Goal: Transaction & Acquisition: Purchase product/service

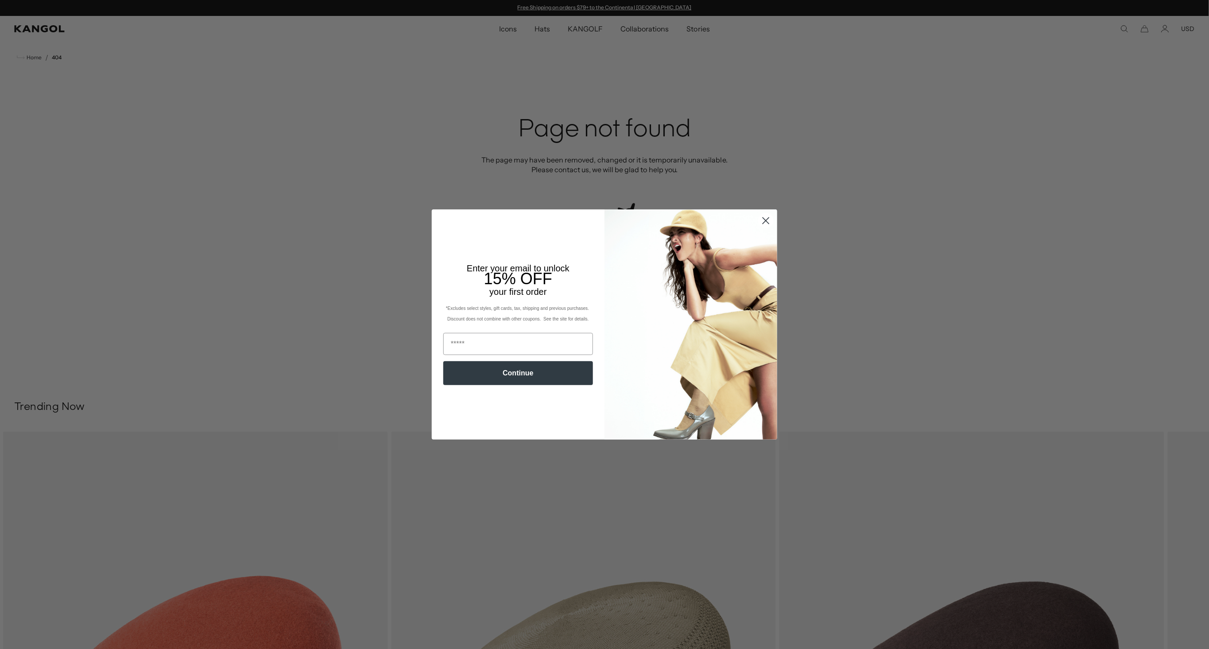
click at [585, 223] on circle "Close dialog" at bounding box center [766, 221] width 15 height 15
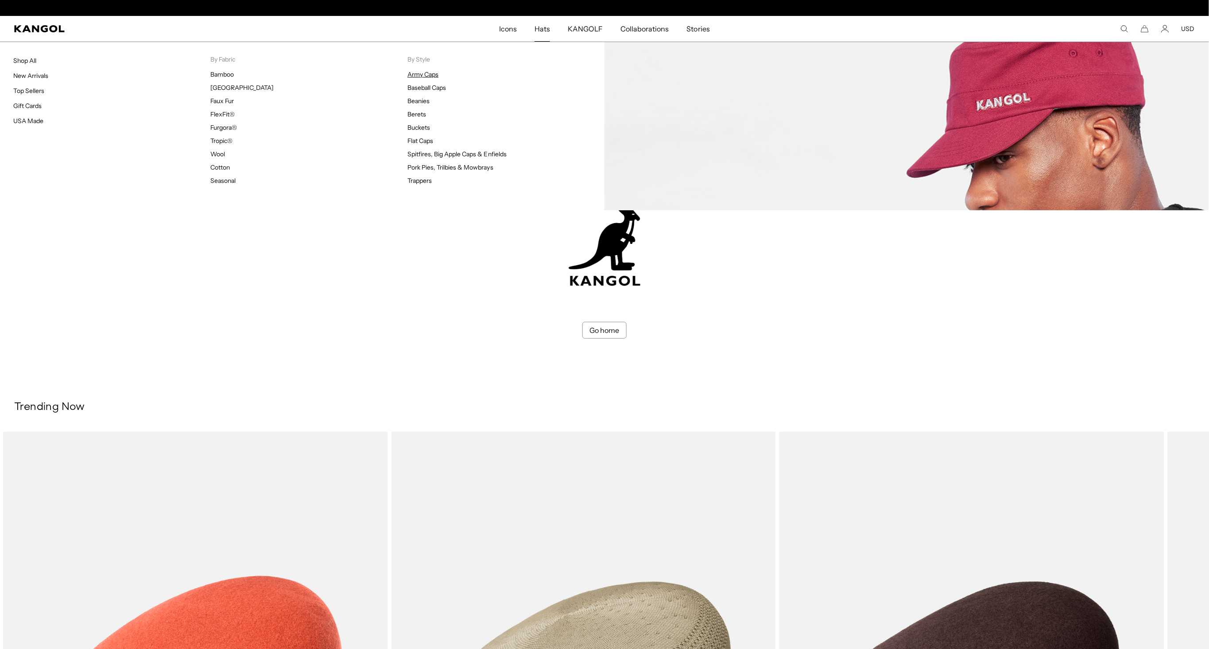
scroll to position [0, 183]
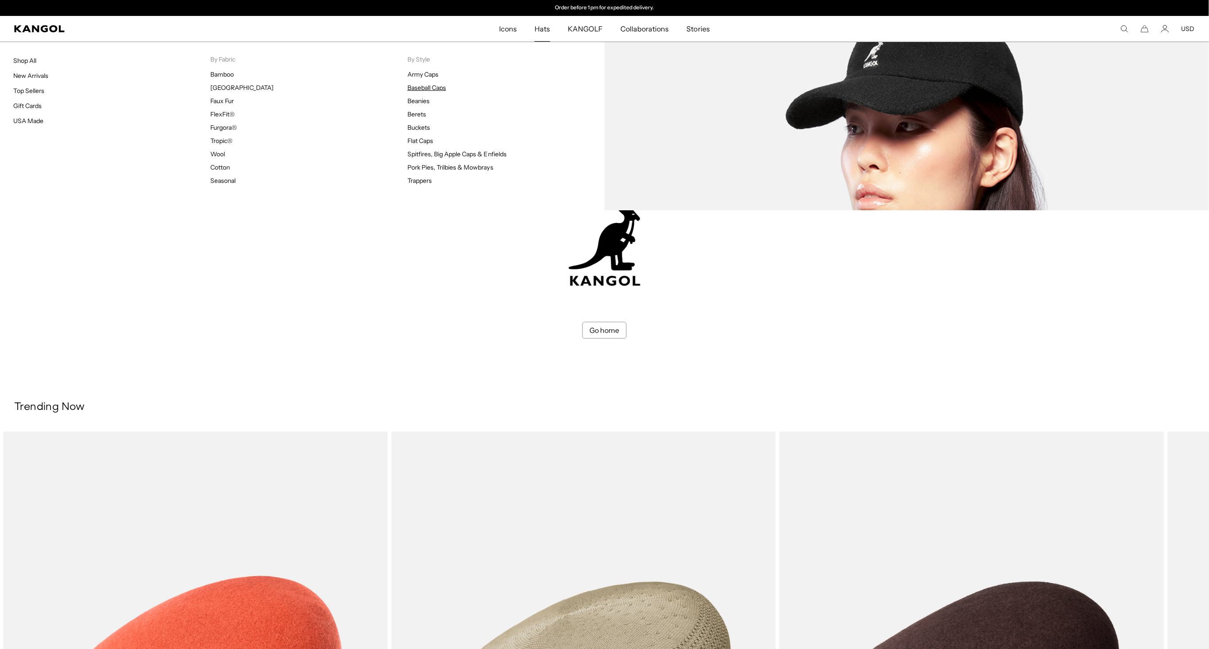
click at [420, 86] on link "Baseball Caps" at bounding box center [427, 88] width 39 height 8
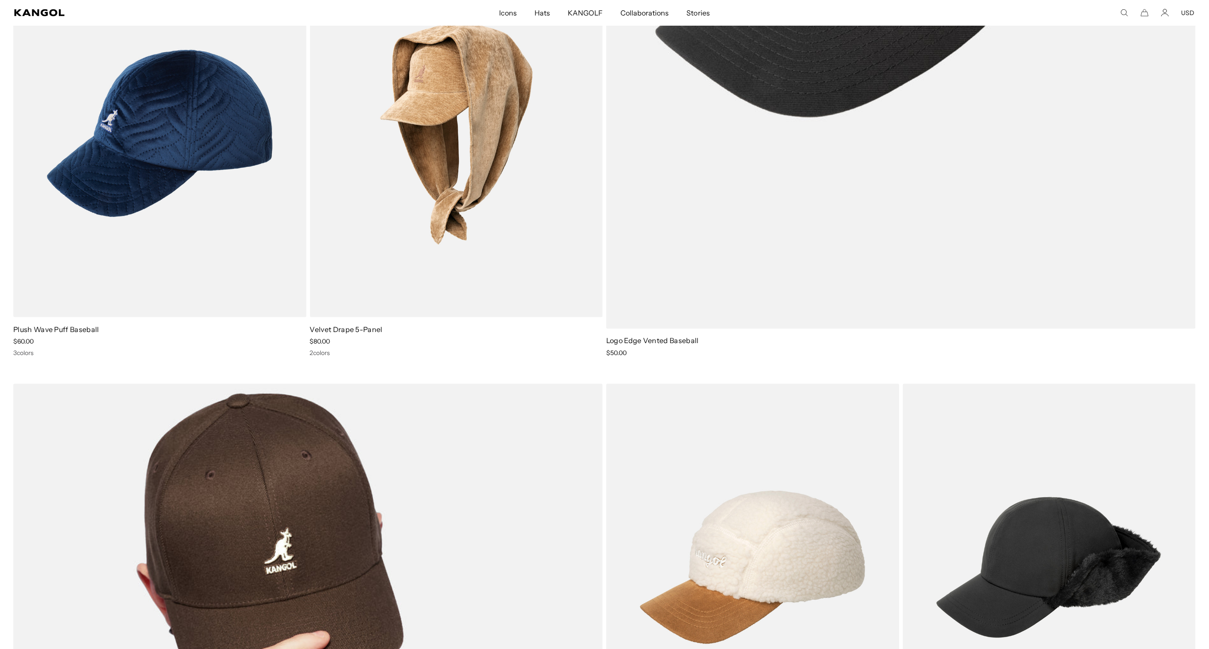
scroll to position [553, 0]
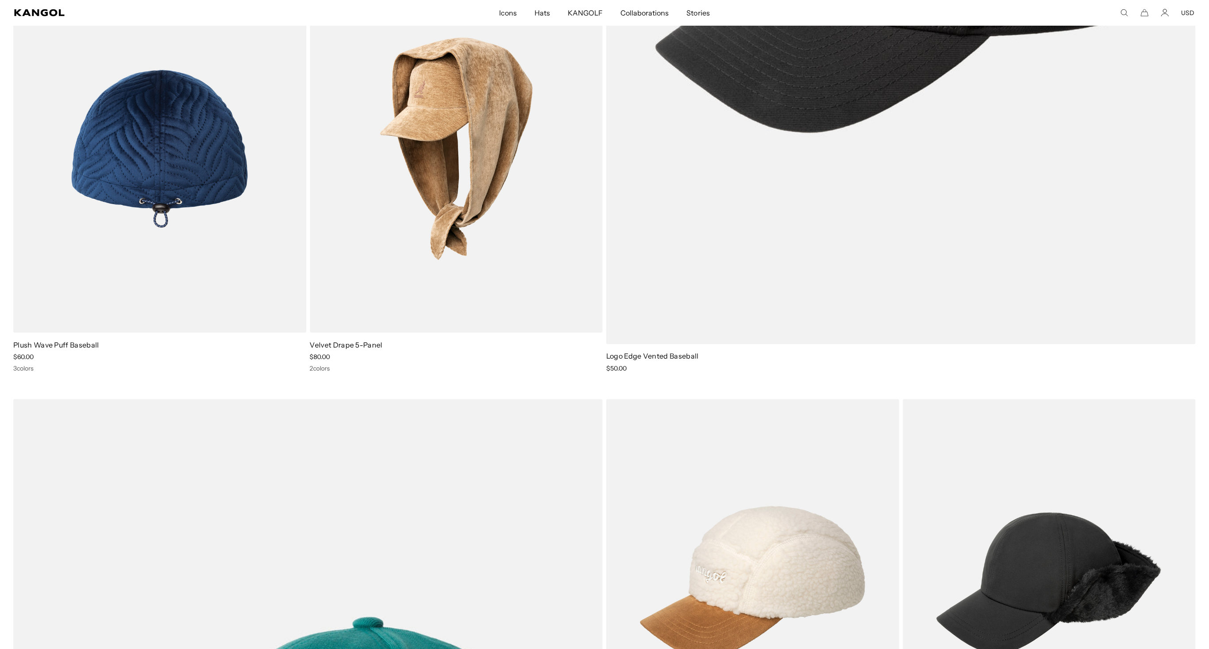
click at [222, 215] on img at bounding box center [159, 149] width 293 height 368
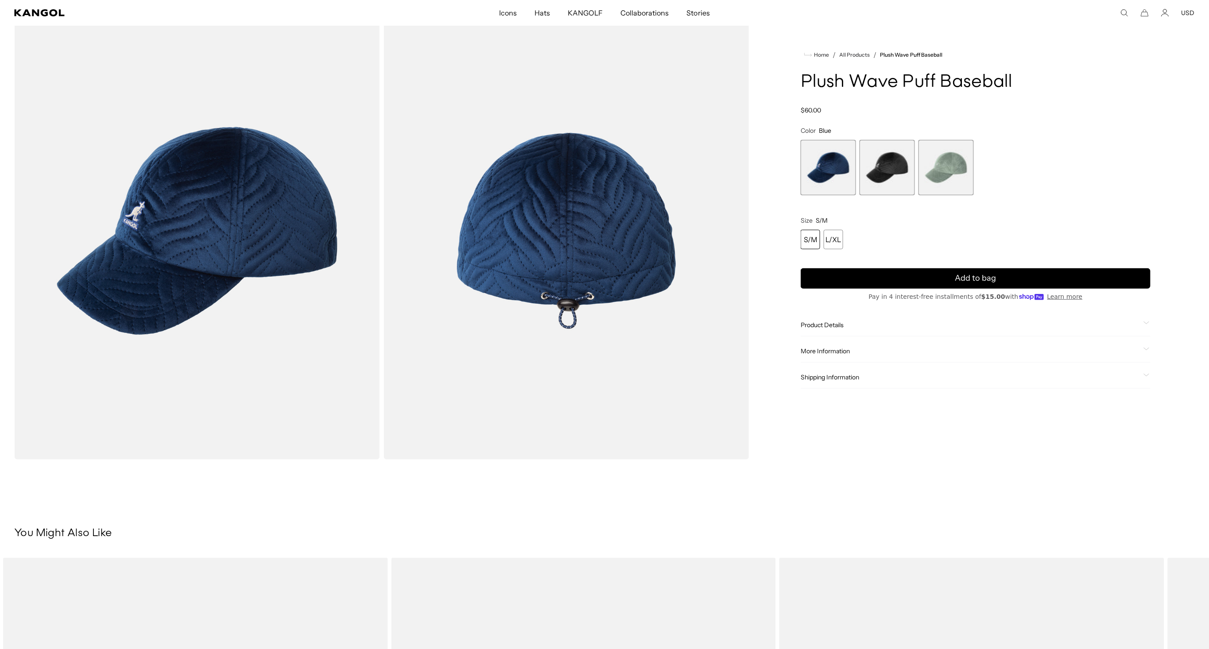
scroll to position [54, 0]
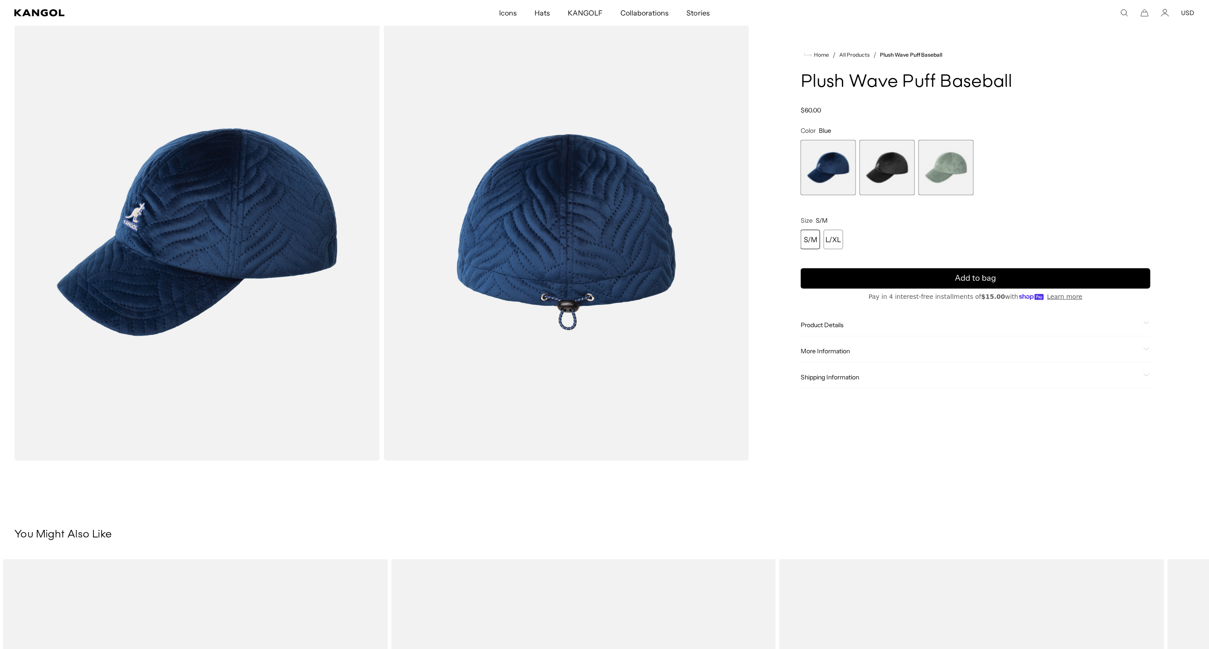
click at [892, 170] on span "2 of 3" at bounding box center [887, 167] width 55 height 55
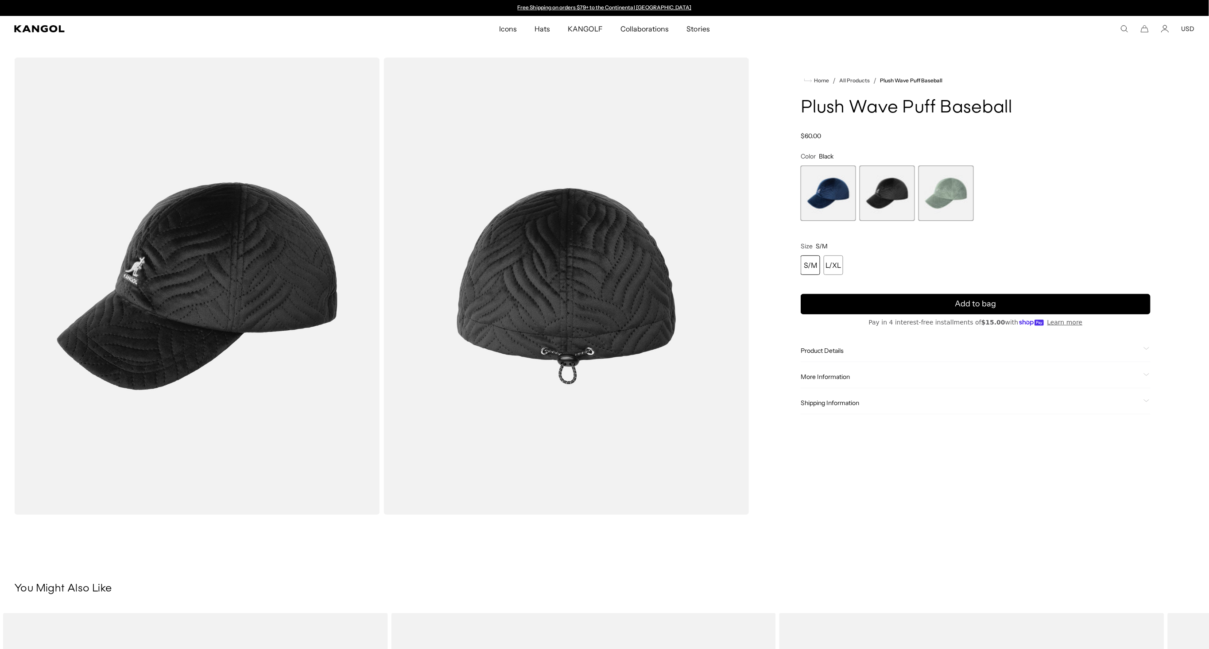
click at [190, 246] on img "Gallery Viewer" at bounding box center [197, 287] width 366 height 458
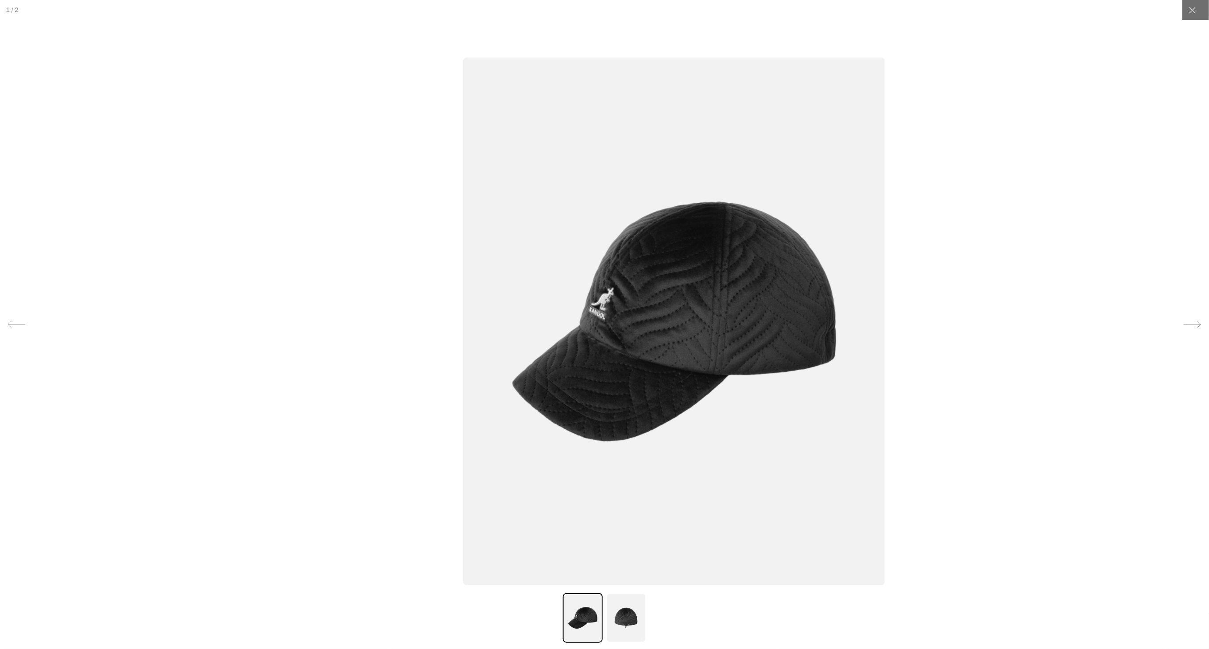
click at [638, 621] on img at bounding box center [626, 619] width 40 height 50
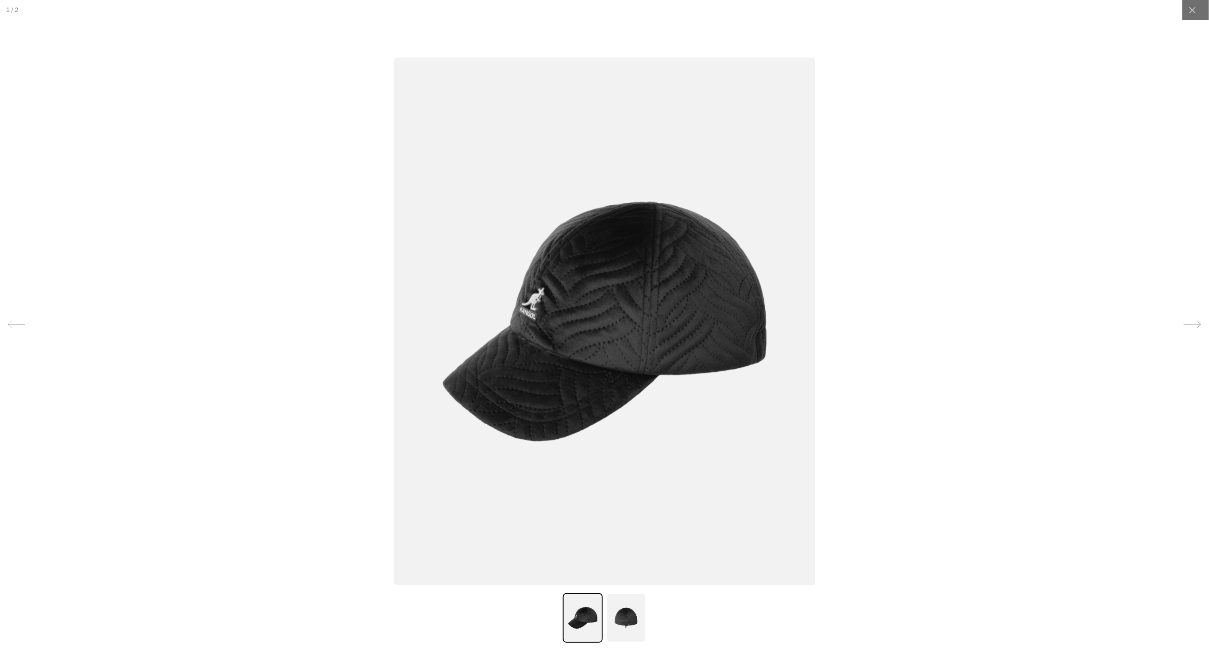
scroll to position [0, 183]
click at [619, 622] on img at bounding box center [626, 619] width 40 height 50
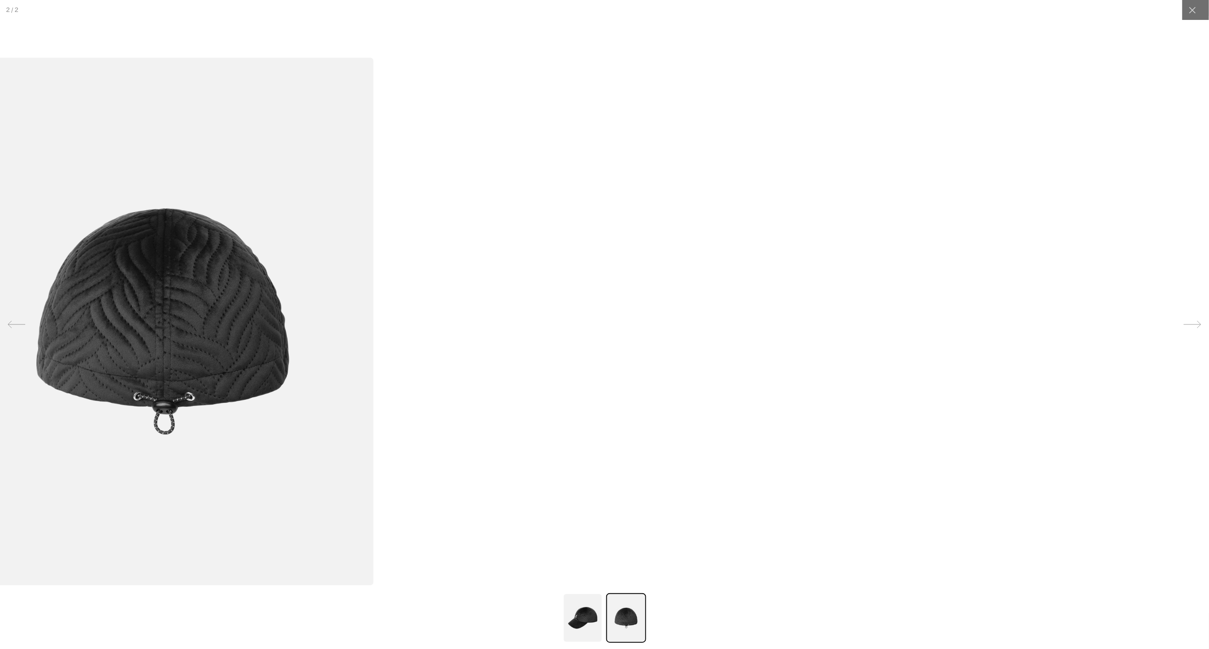
click at [15, 321] on icon at bounding box center [17, 325] width 18 height 18
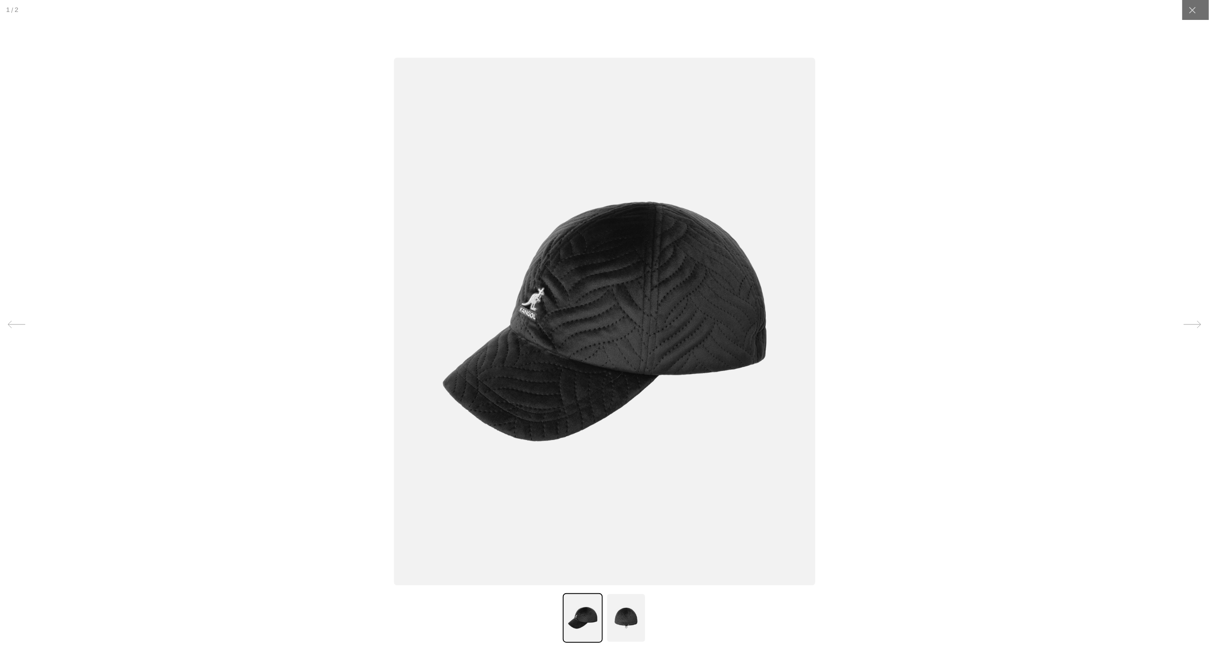
click at [635, 361] on img at bounding box center [604, 322] width 421 height 528
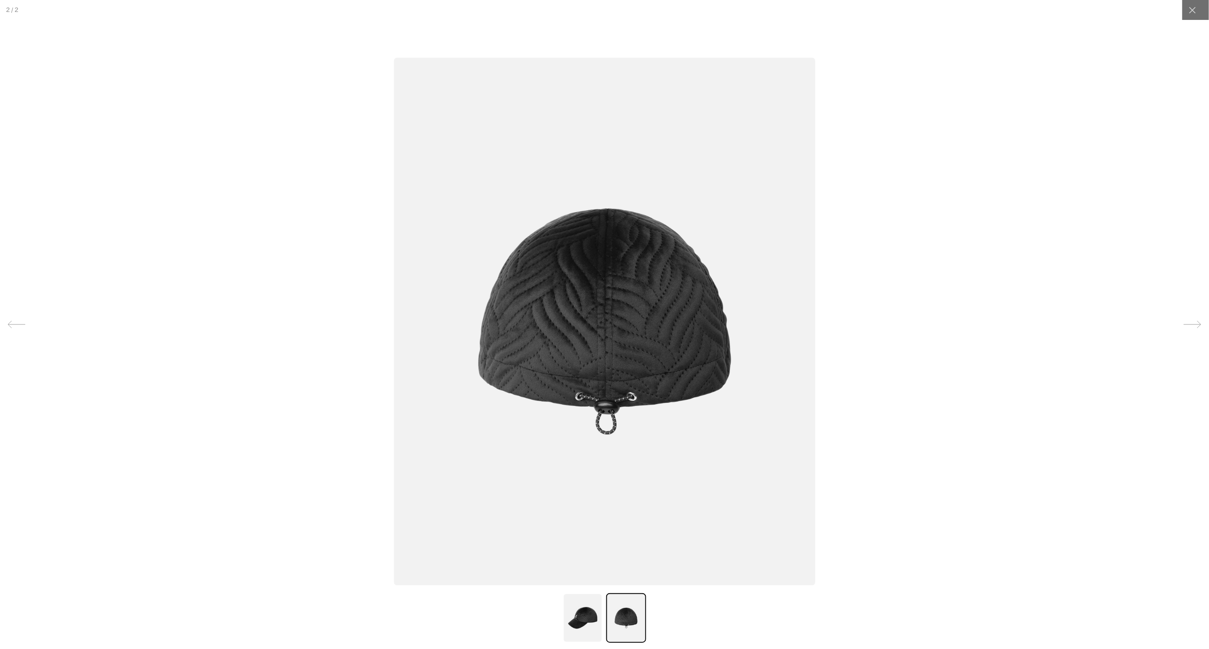
click at [614, 335] on img at bounding box center [604, 322] width 421 height 528
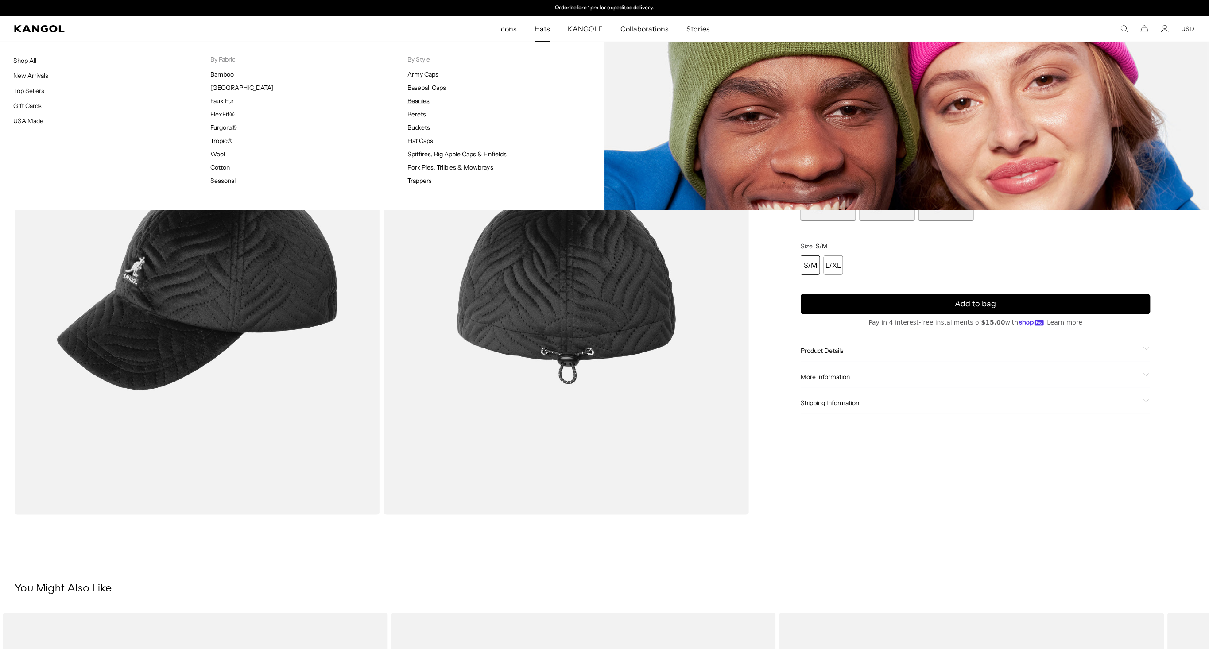
click at [424, 100] on link "Beanies" at bounding box center [419, 101] width 22 height 8
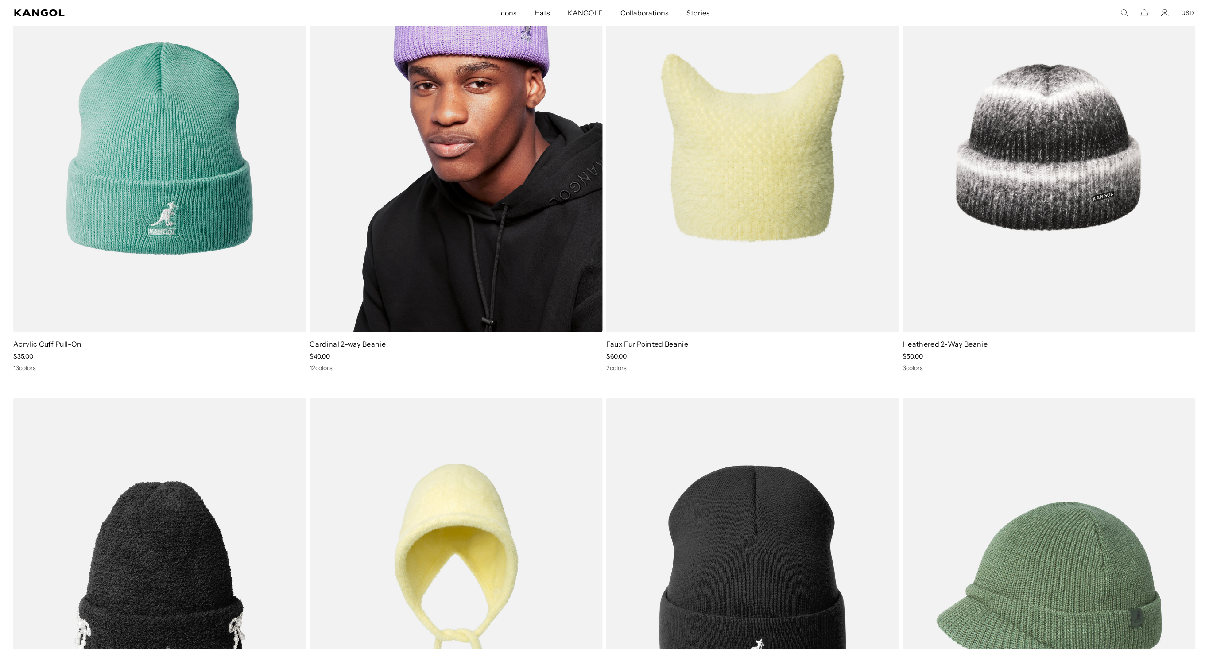
scroll to position [0, 183]
click at [462, 254] on img at bounding box center [456, 149] width 293 height 368
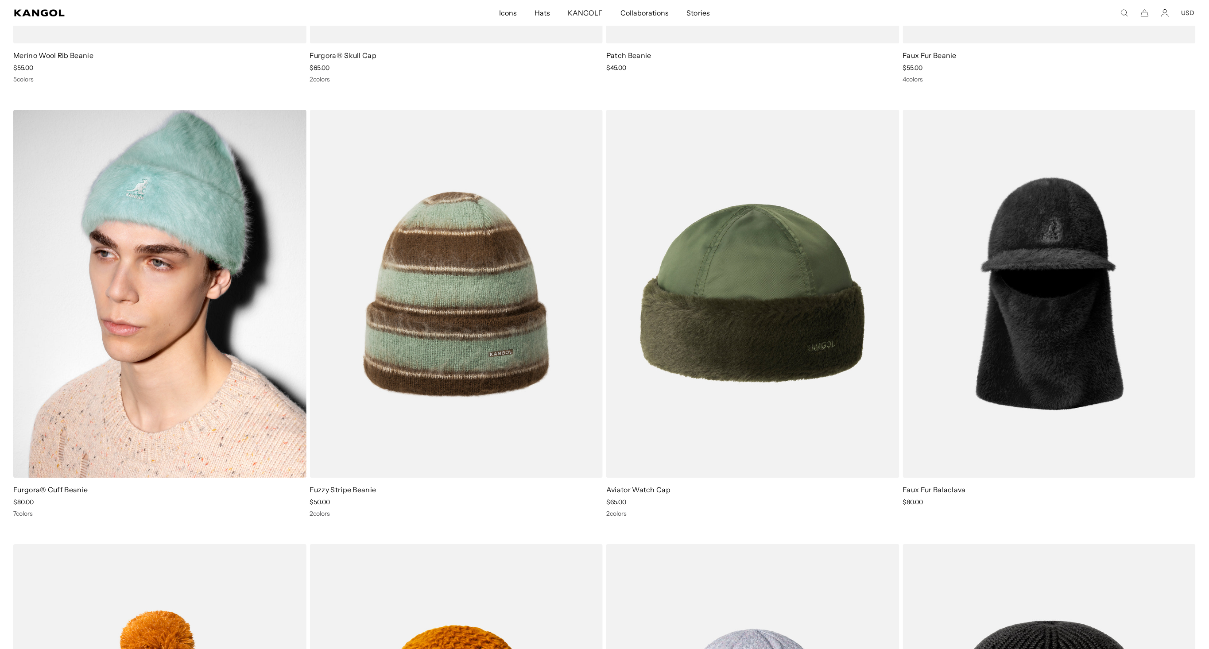
scroll to position [0, 0]
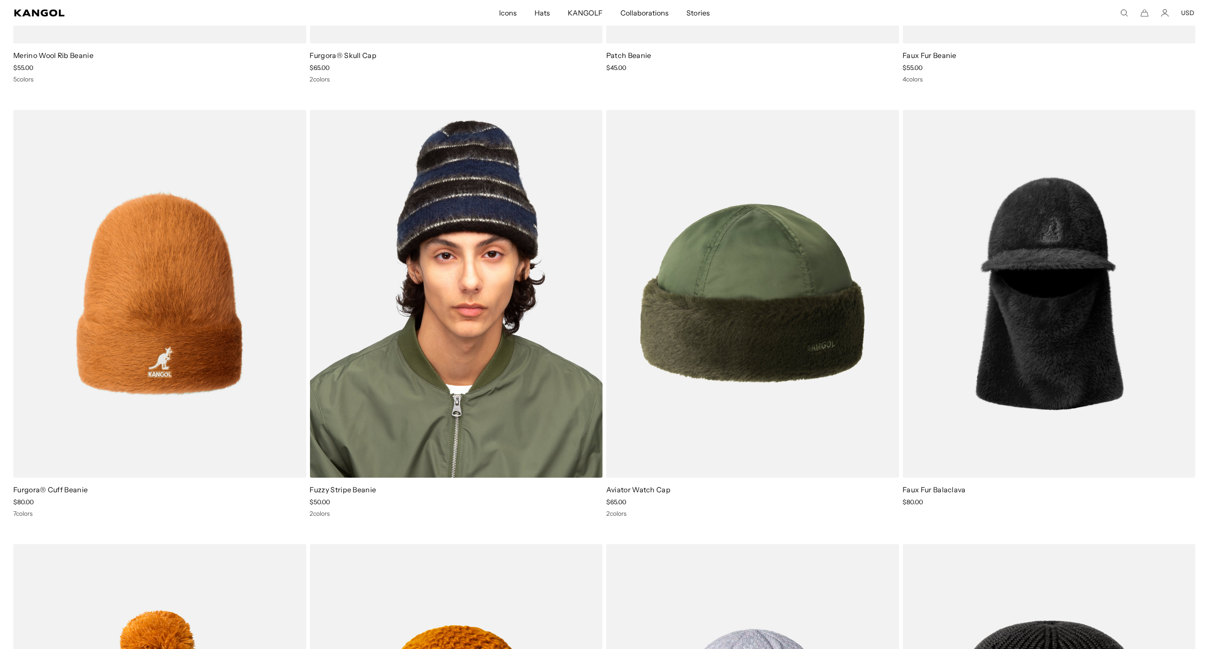
click at [433, 267] on img at bounding box center [456, 294] width 293 height 368
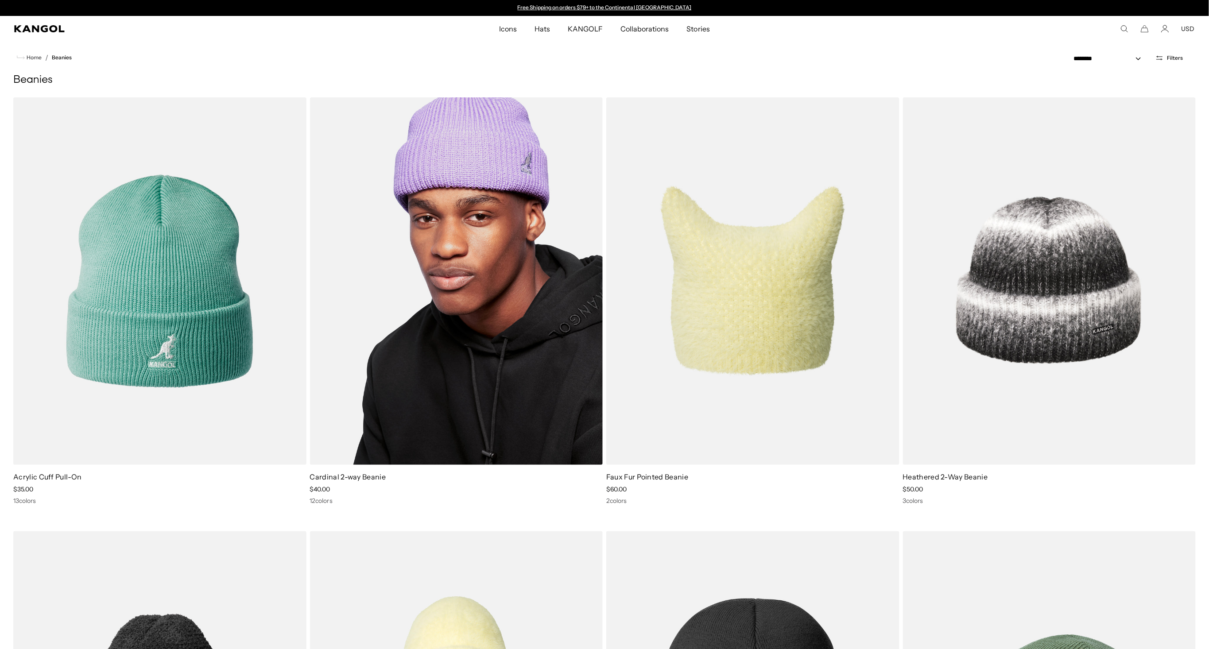
click at [475, 298] on img at bounding box center [456, 281] width 293 height 368
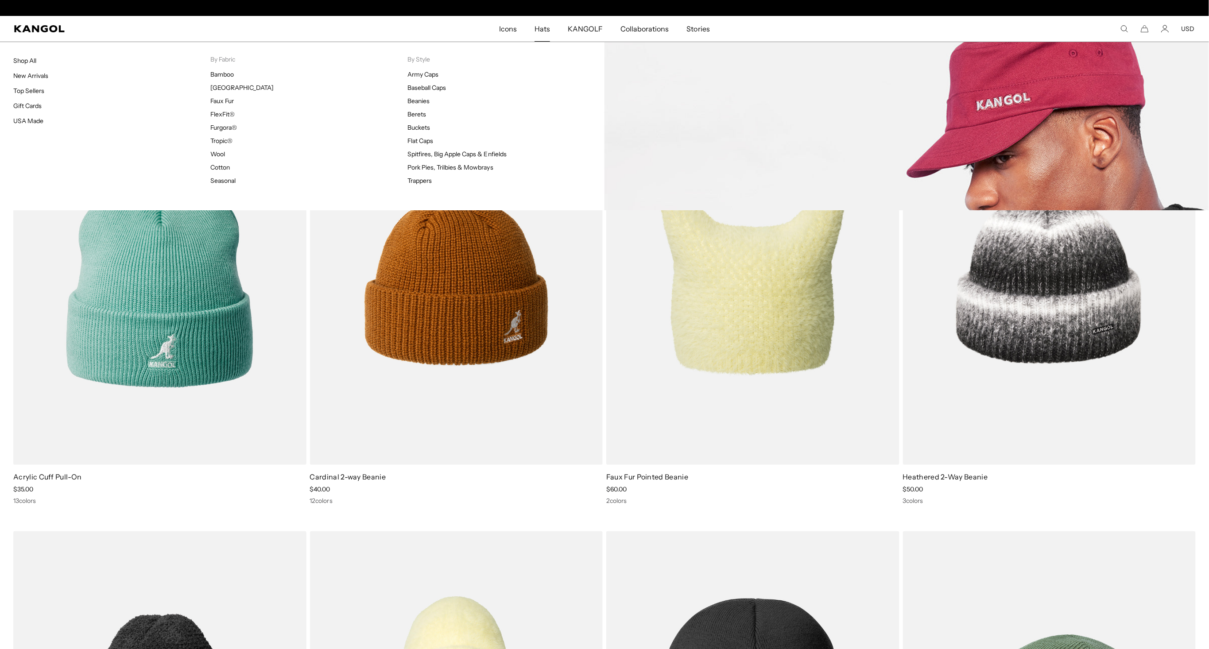
scroll to position [0, 183]
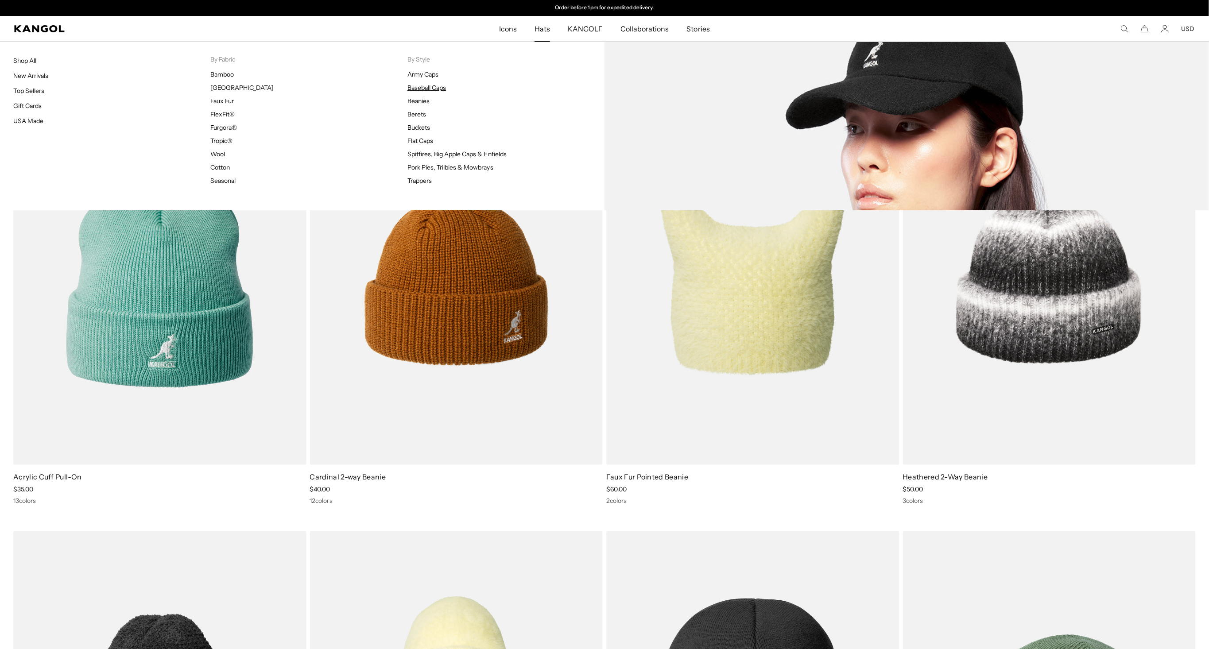
click at [418, 85] on link "Baseball Caps" at bounding box center [427, 88] width 39 height 8
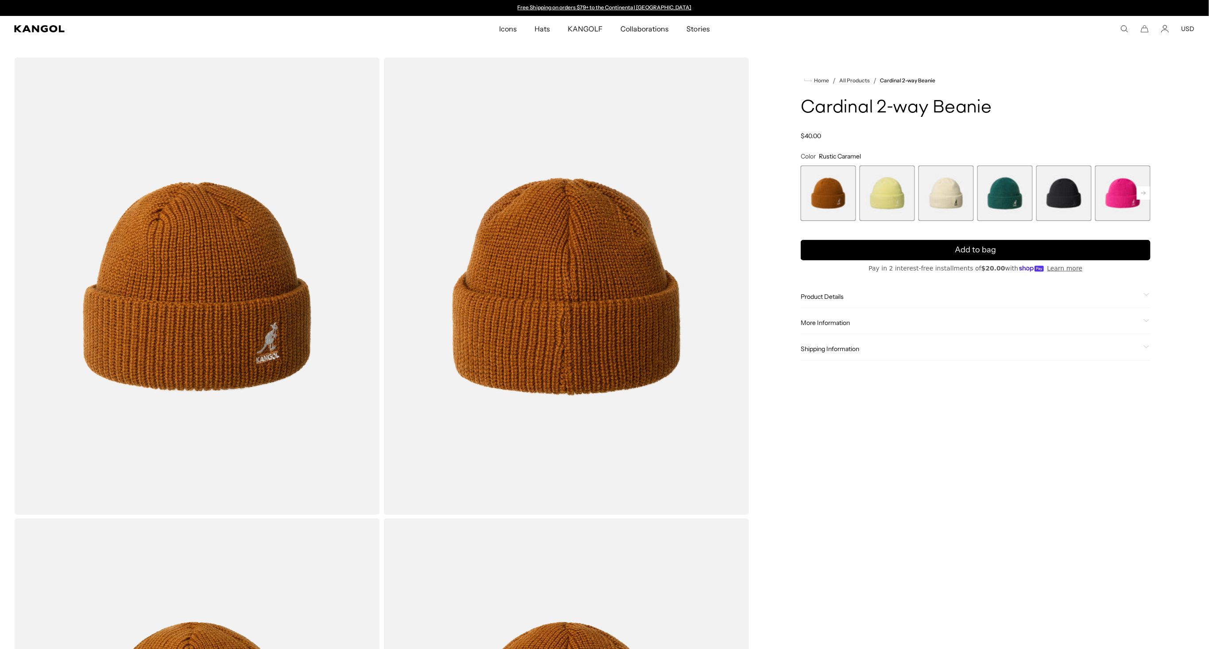
scroll to position [0, 183]
click at [886, 190] on span "2 of 14" at bounding box center [887, 193] width 55 height 55
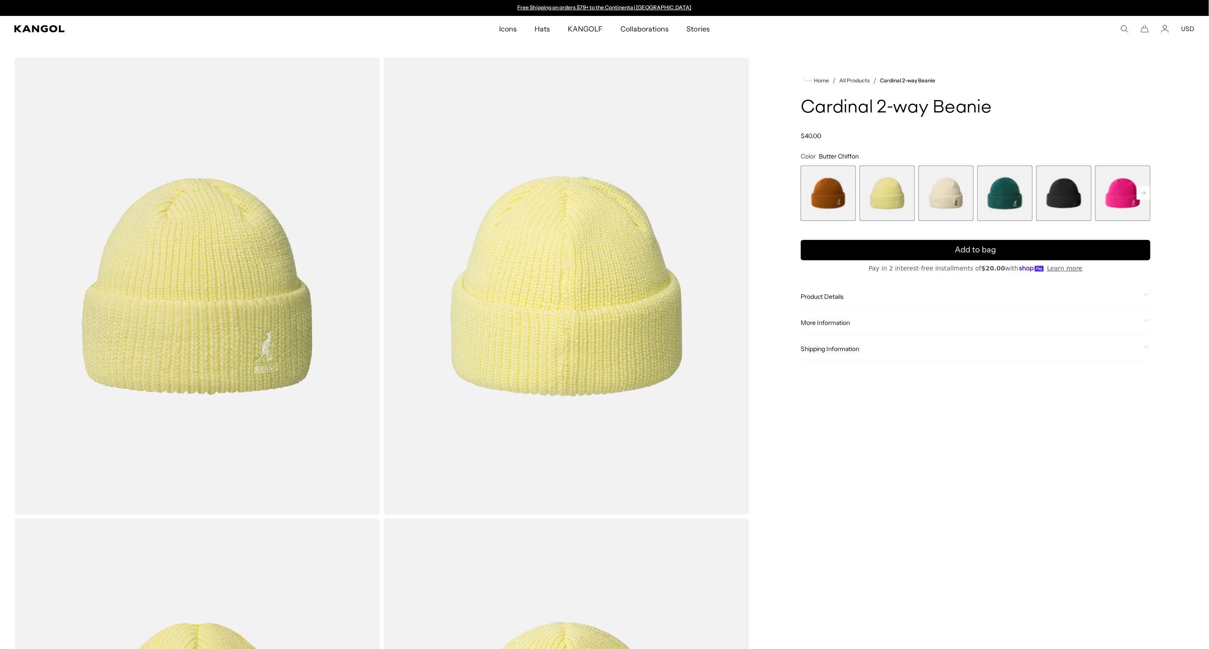
click at [242, 334] on img "Gallery Viewer" at bounding box center [197, 287] width 366 height 458
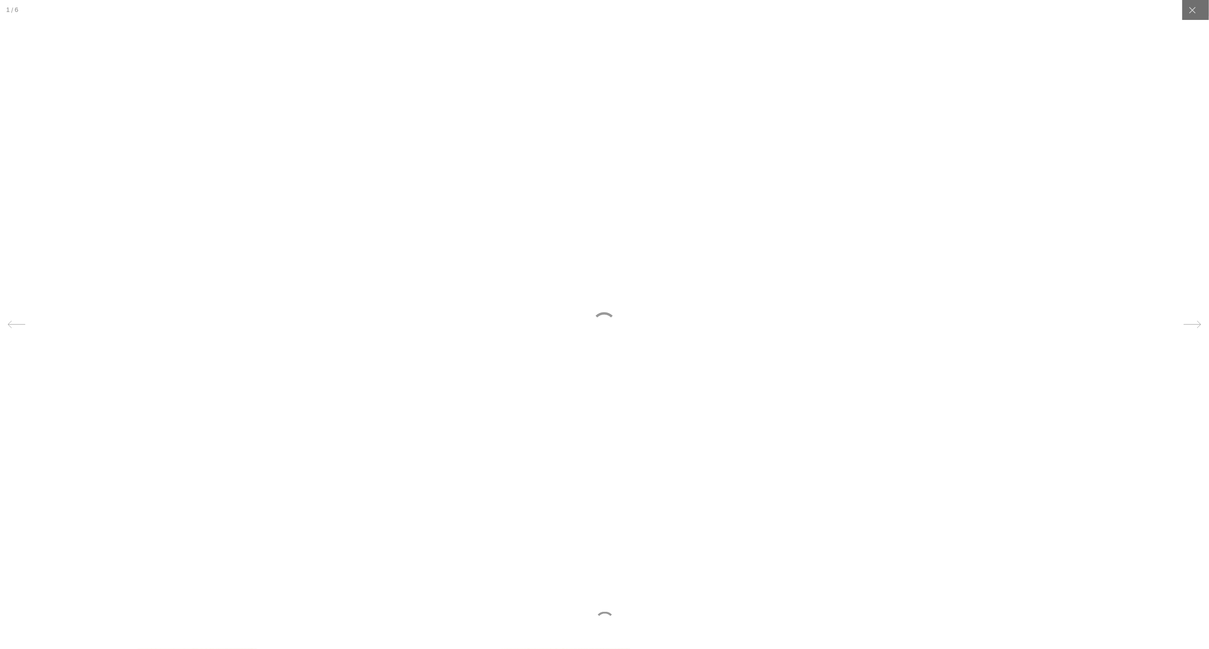
scroll to position [0, 183]
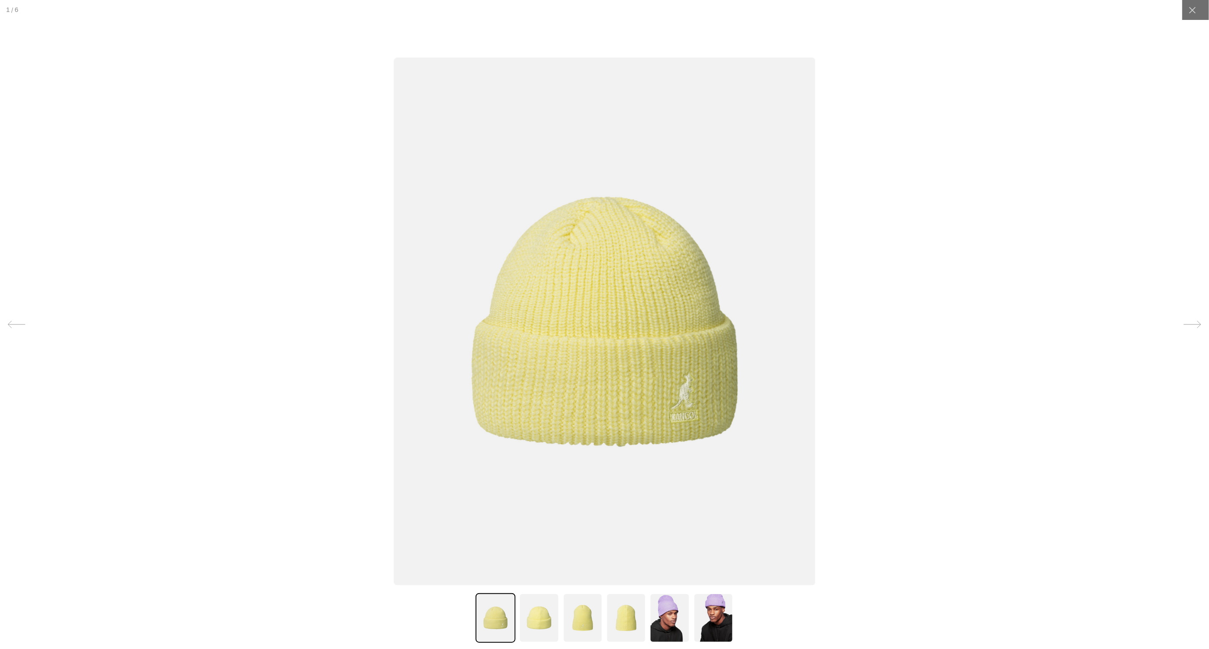
click at [611, 338] on img at bounding box center [604, 322] width 421 height 528
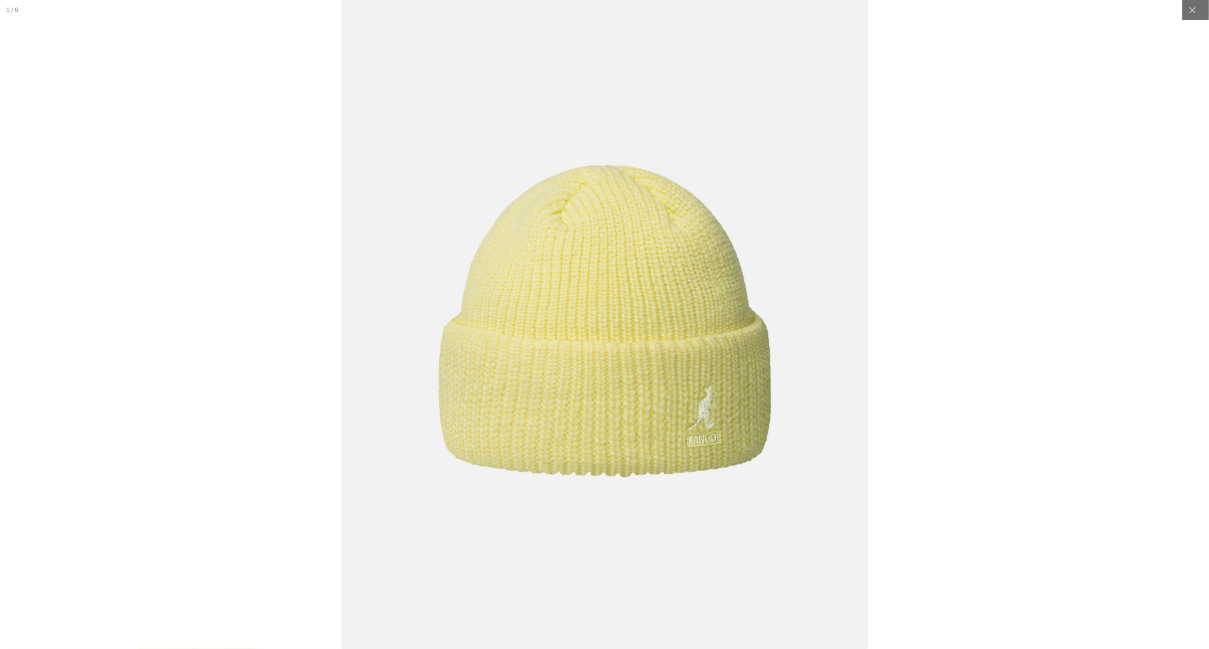
scroll to position [0, 0]
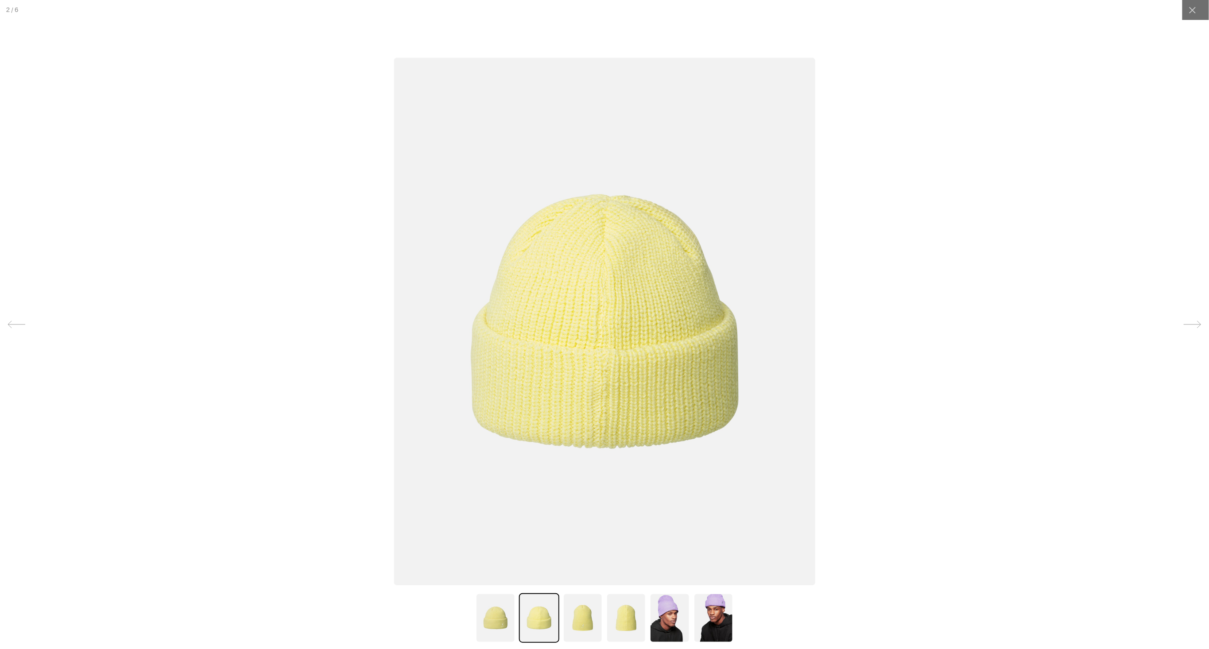
click at [691, 355] on img at bounding box center [604, 322] width 421 height 528
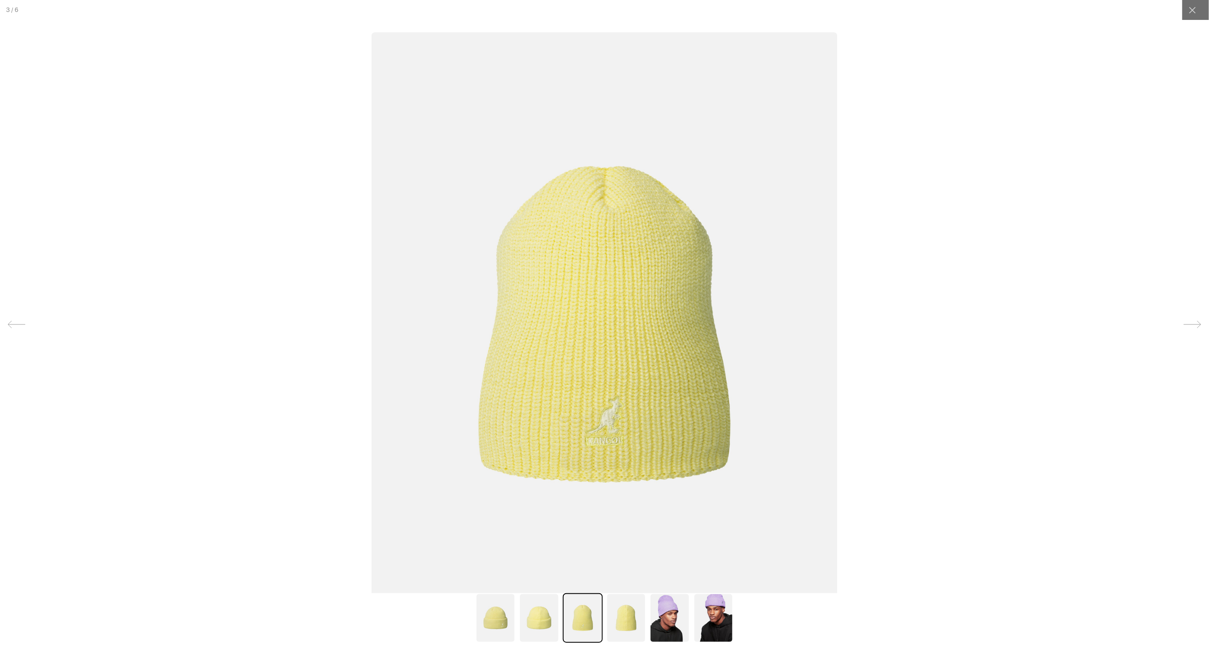
click at [691, 355] on img at bounding box center [605, 324] width 466 height 584
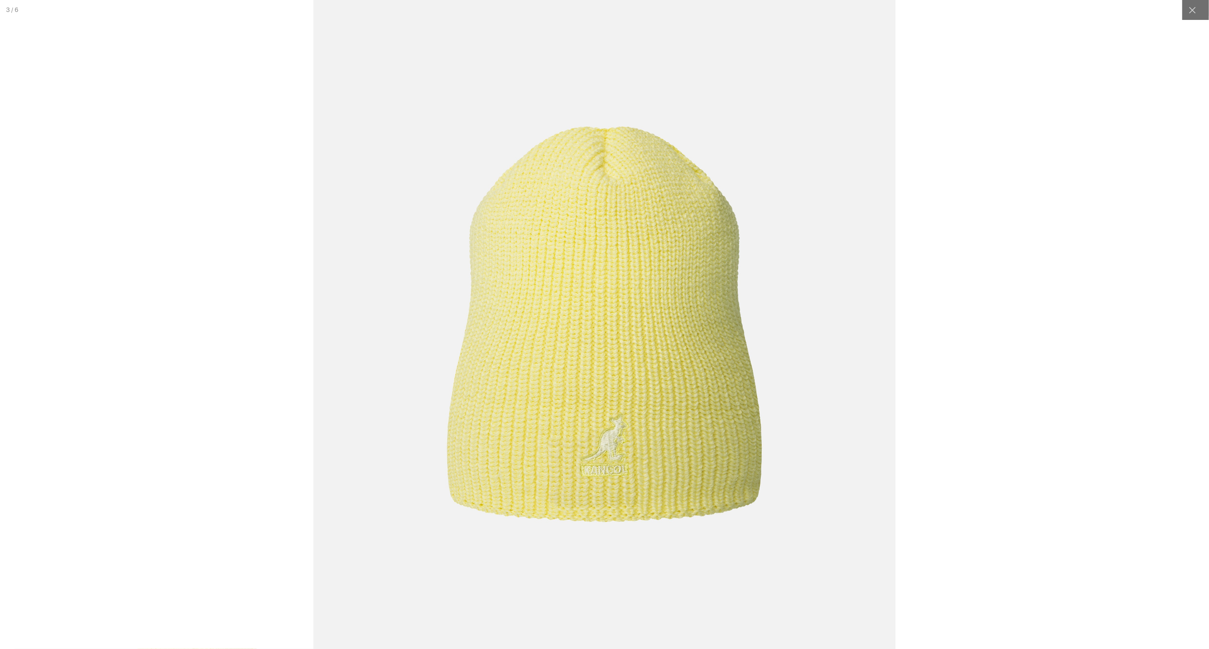
scroll to position [0, 183]
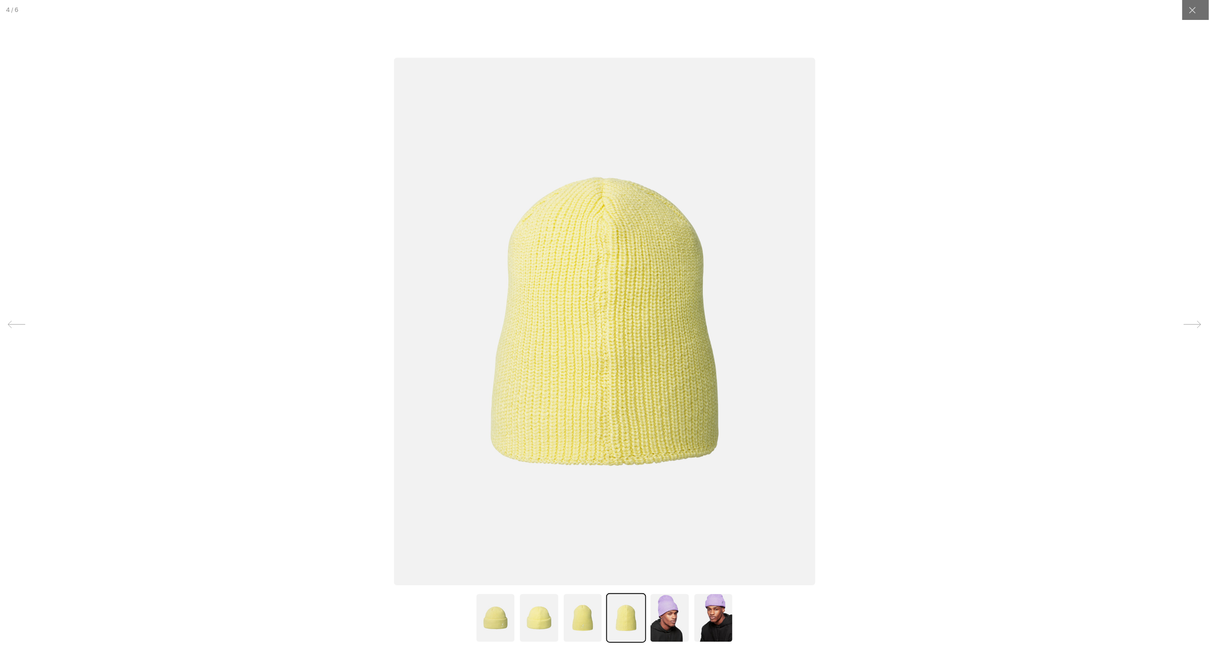
click at [691, 355] on img at bounding box center [604, 322] width 421 height 528
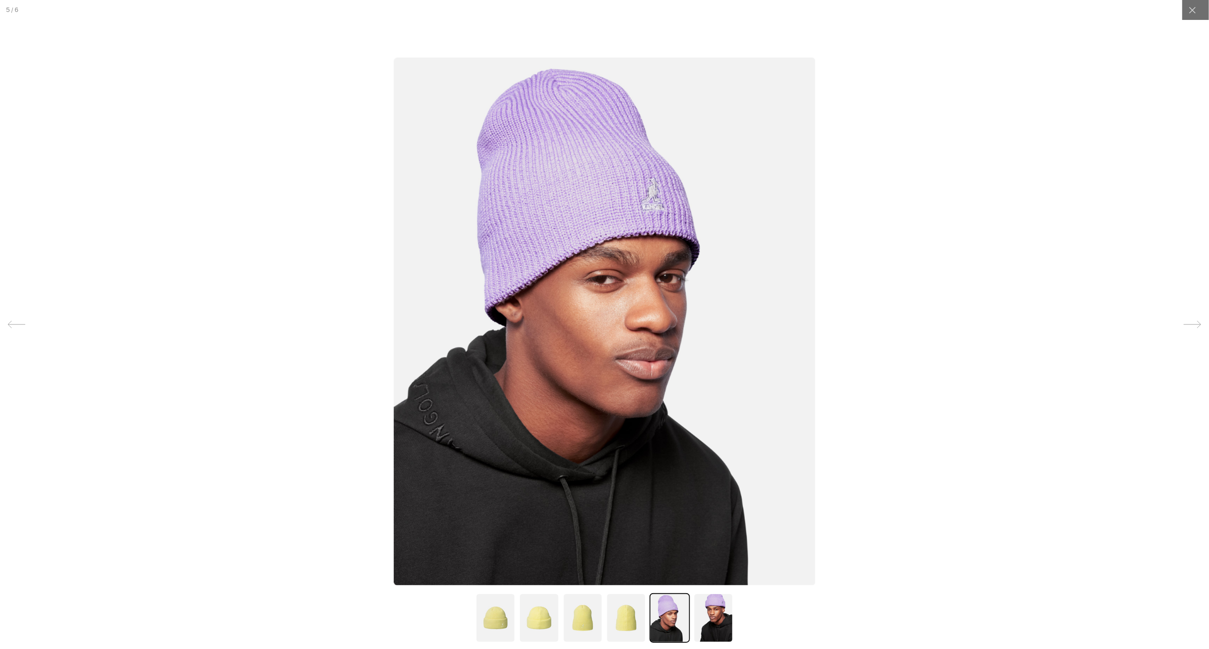
scroll to position [0, 0]
click at [634, 615] on img at bounding box center [626, 619] width 40 height 50
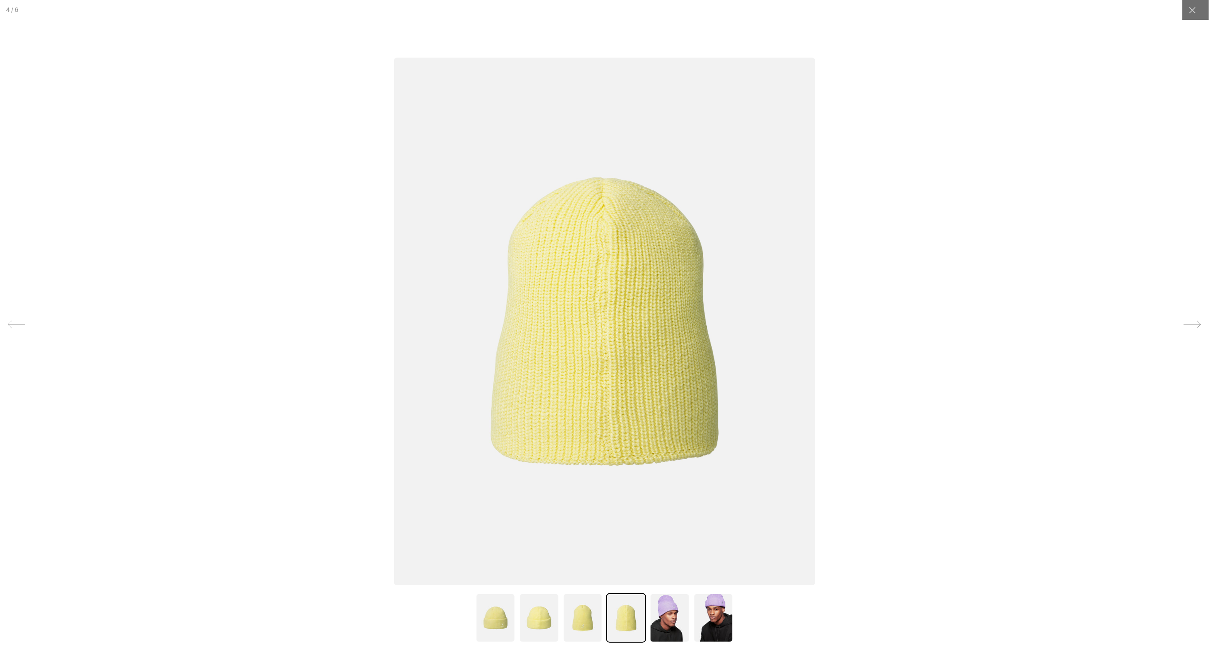
click at [606, 412] on img at bounding box center [604, 322] width 421 height 528
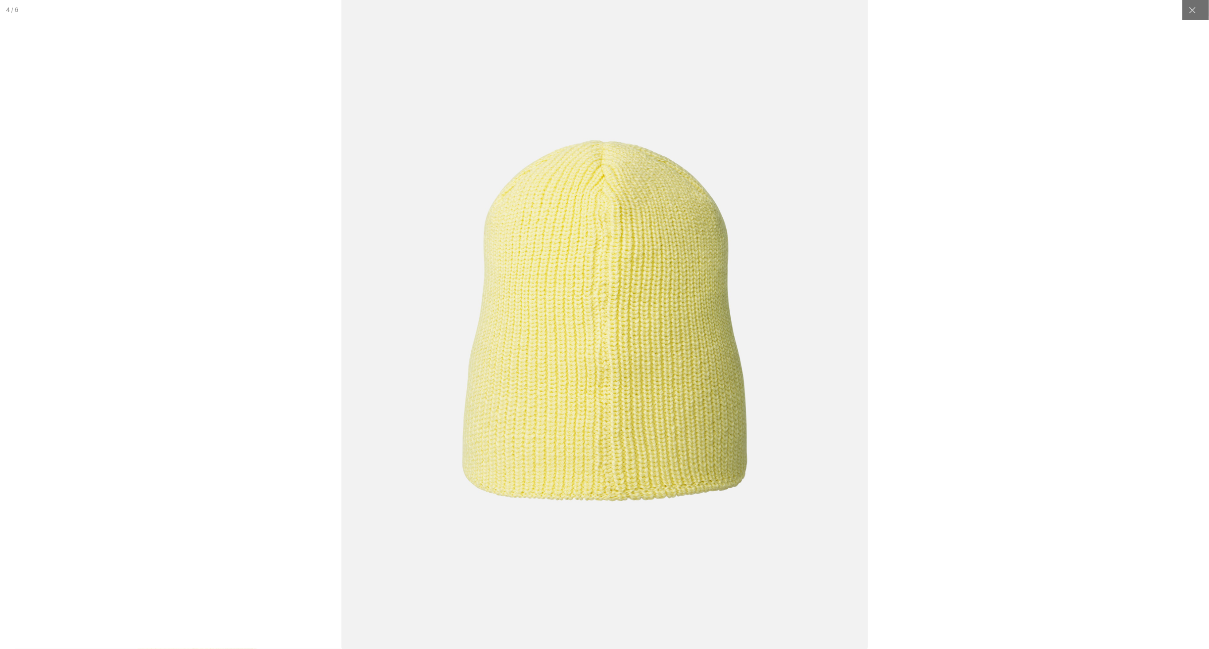
scroll to position [0, 183]
drag, startPoint x: 1193, startPoint y: 16, endPoint x: 1179, endPoint y: 13, distance: 14.9
click at [1193, 16] on div at bounding box center [1193, 10] width 20 height 20
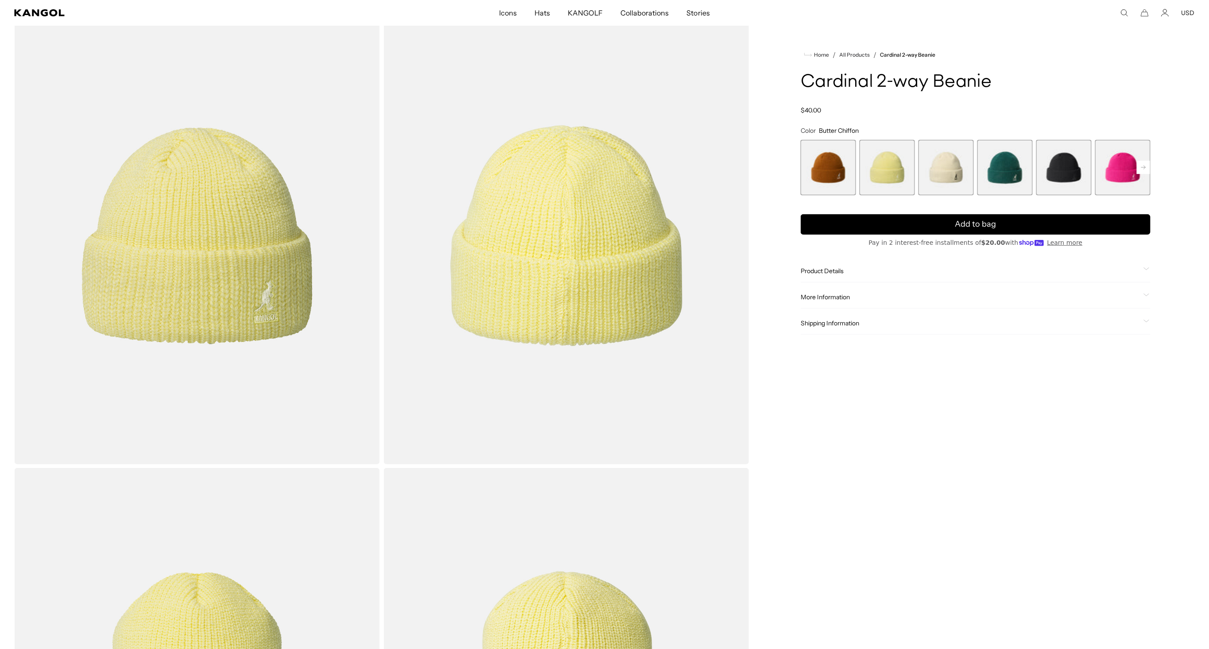
scroll to position [54, 0]
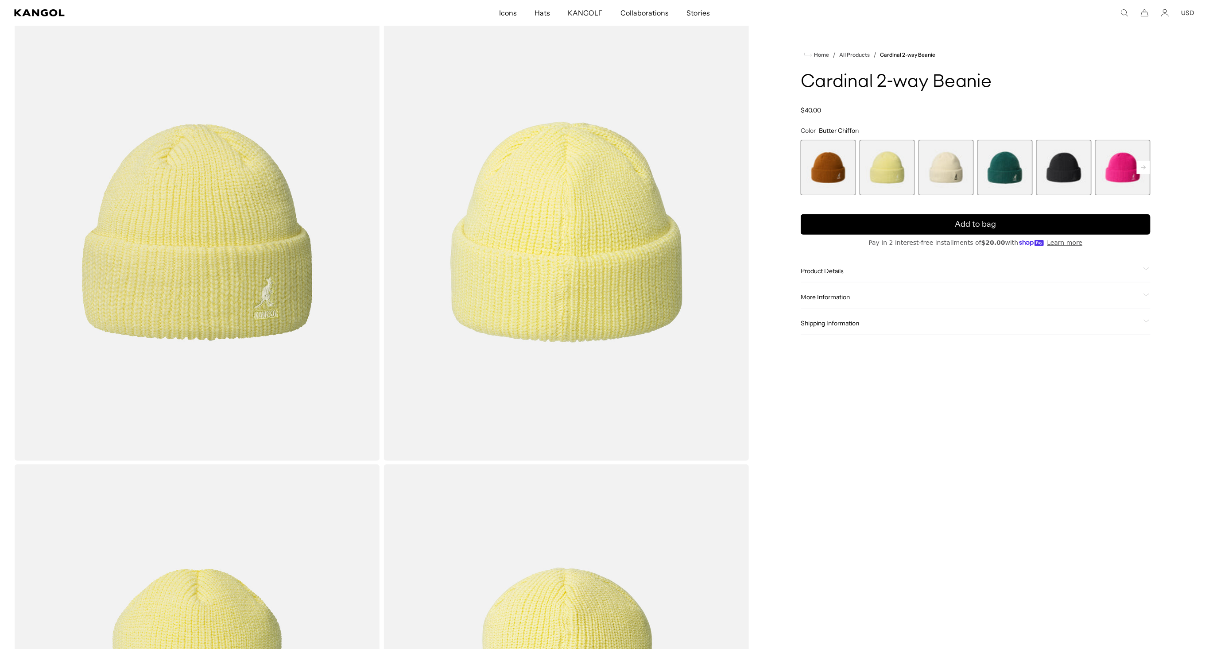
click at [948, 182] on span "3 of 14" at bounding box center [946, 167] width 55 height 55
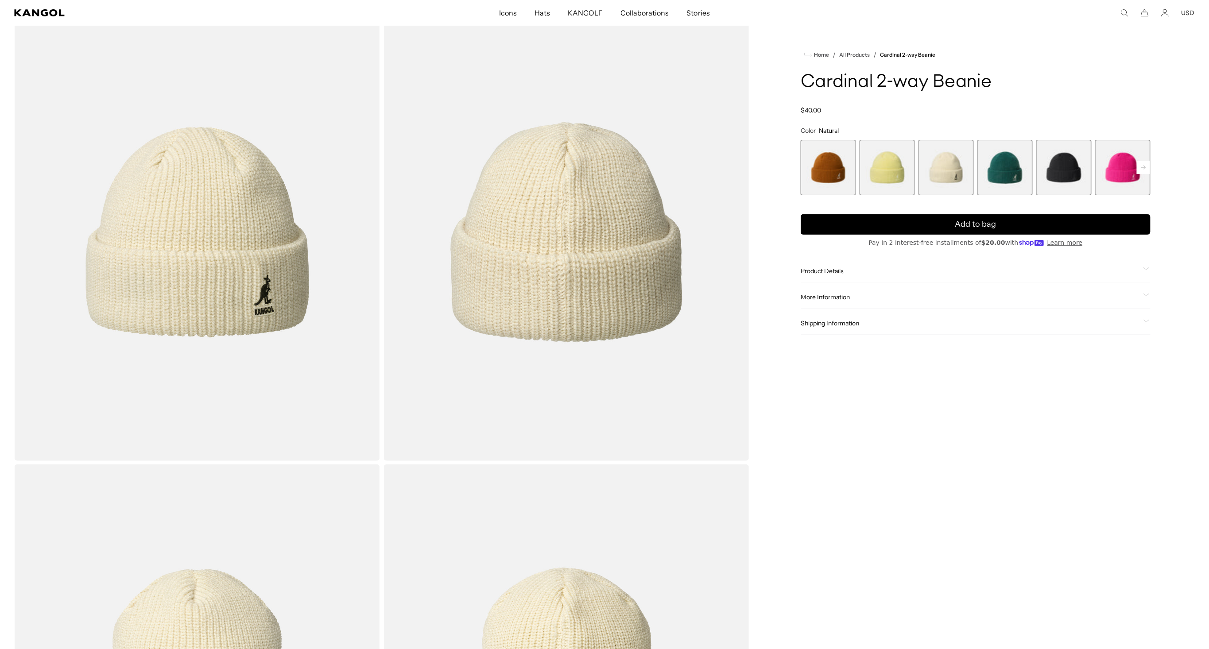
scroll to position [0, 183]
click at [216, 309] on img "Gallery Viewer" at bounding box center [197, 233] width 366 height 458
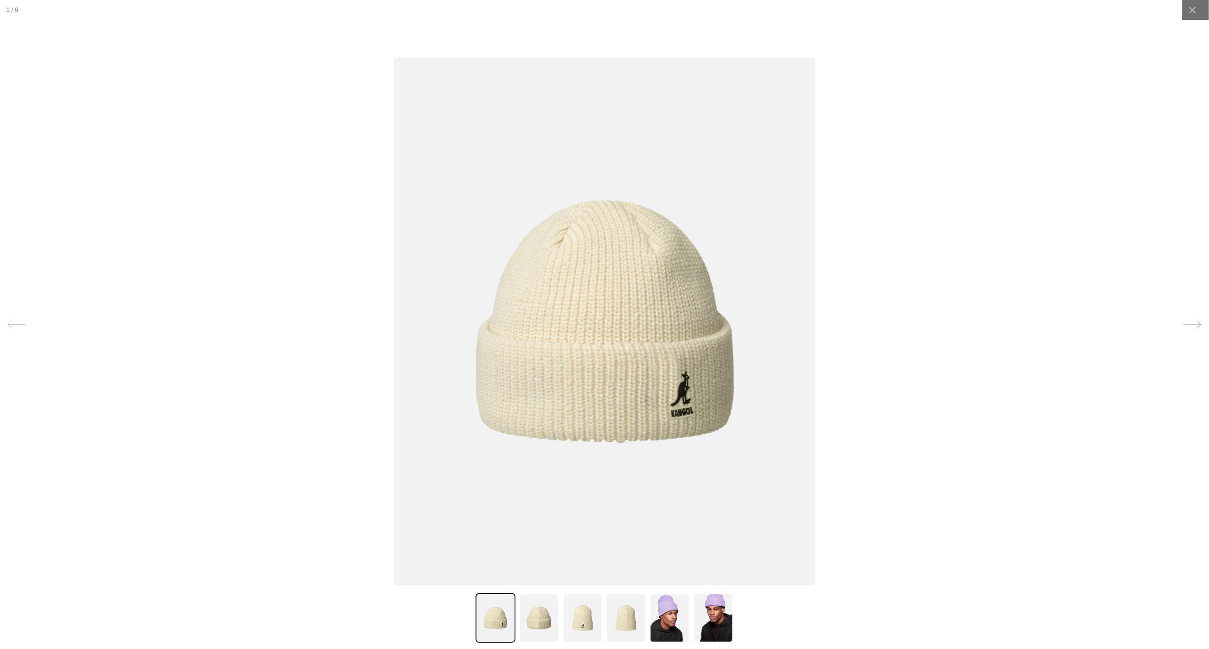
scroll to position [0, 0]
click at [614, 361] on img at bounding box center [604, 322] width 421 height 528
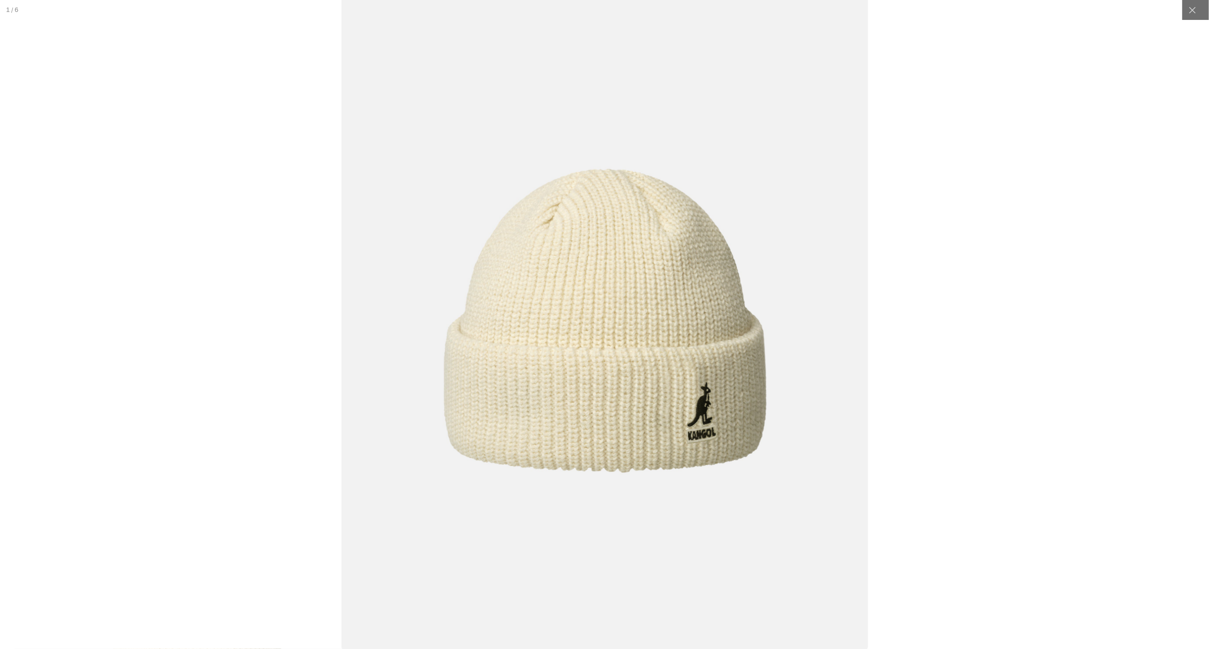
scroll to position [0, 183]
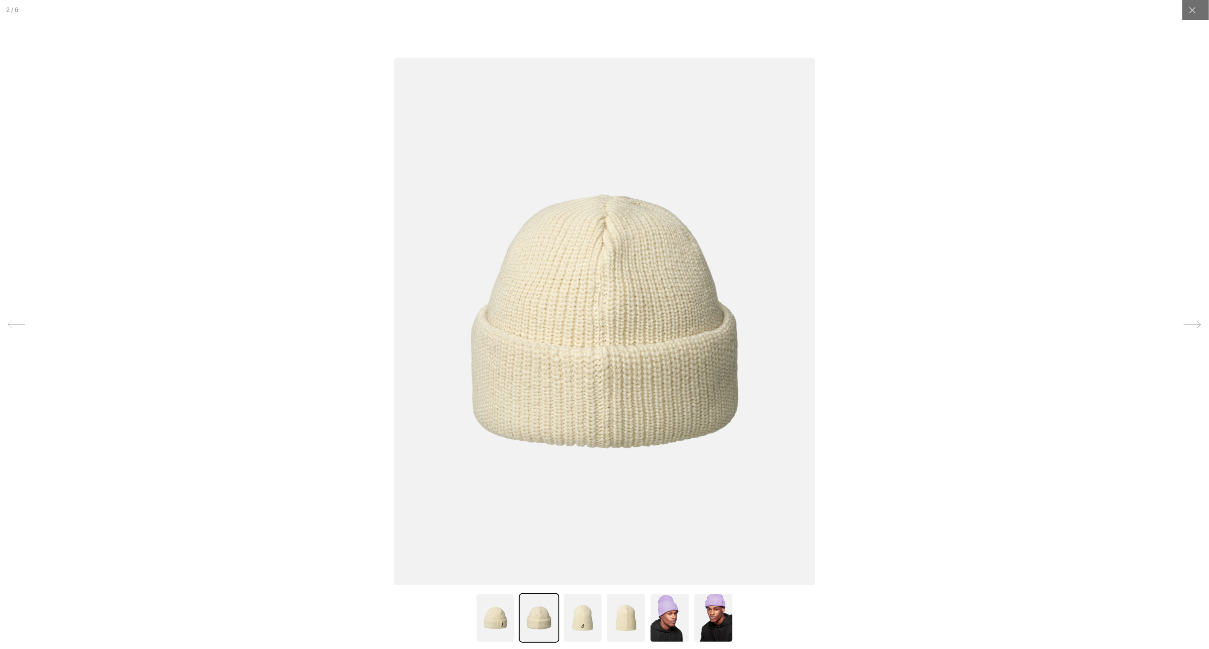
click at [614, 361] on img at bounding box center [604, 322] width 421 height 528
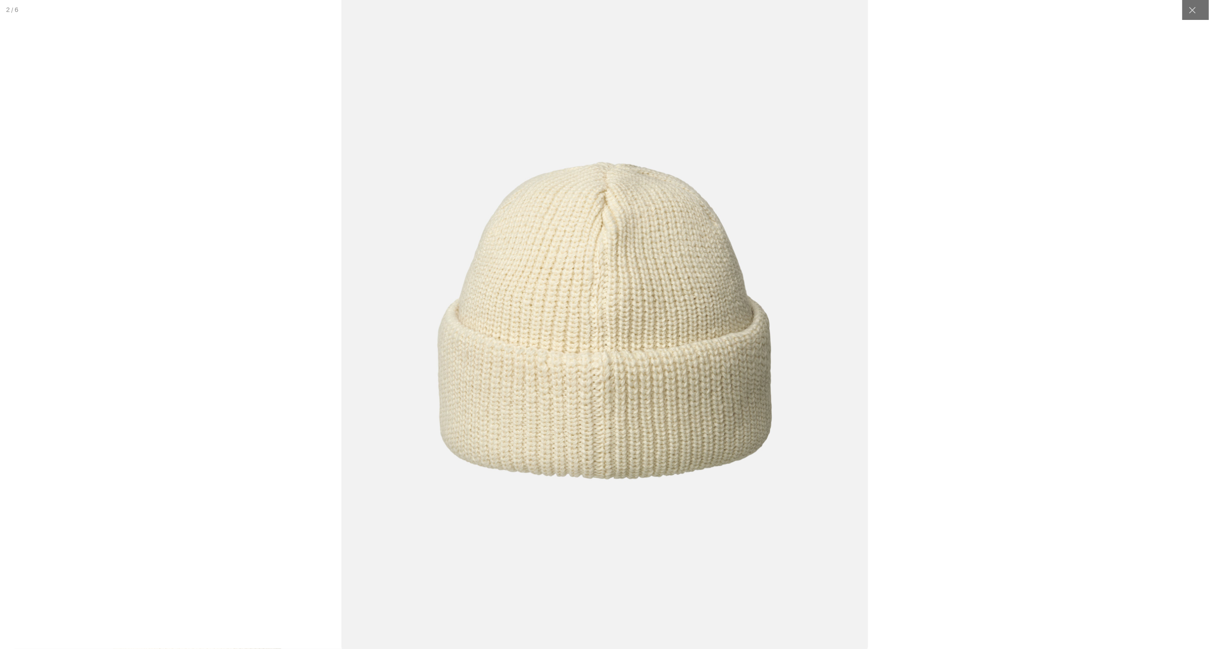
scroll to position [0, 0]
click at [1010, 232] on div at bounding box center [605, 325] width 1512 height 812
drag, startPoint x: 1100, startPoint y: 189, endPoint x: 1096, endPoint y: 191, distance: 4.8
click at [1101, 189] on div at bounding box center [604, 325] width 1512 height 812
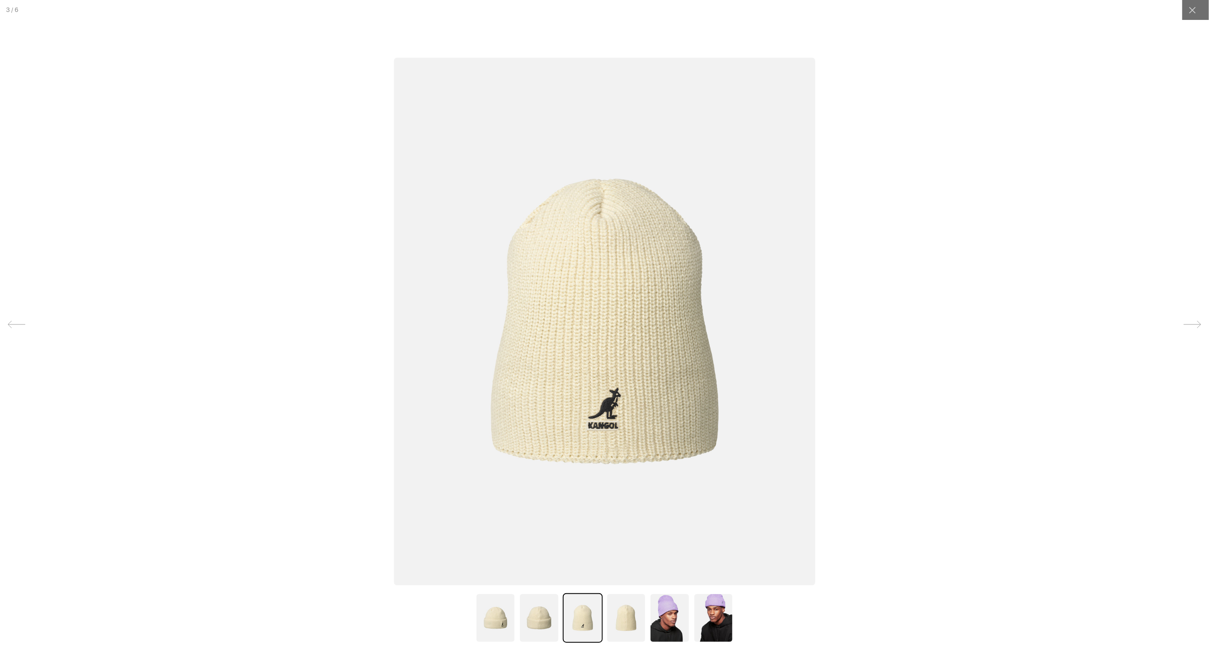
click at [641, 335] on img at bounding box center [604, 322] width 421 height 528
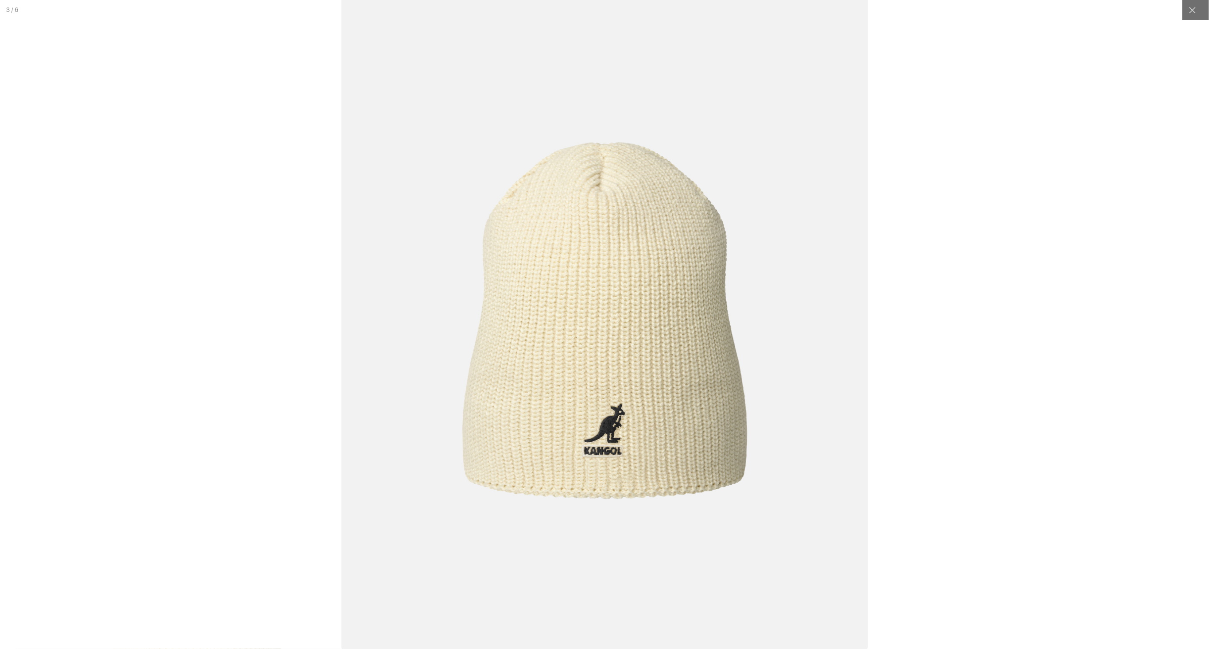
scroll to position [0, 0]
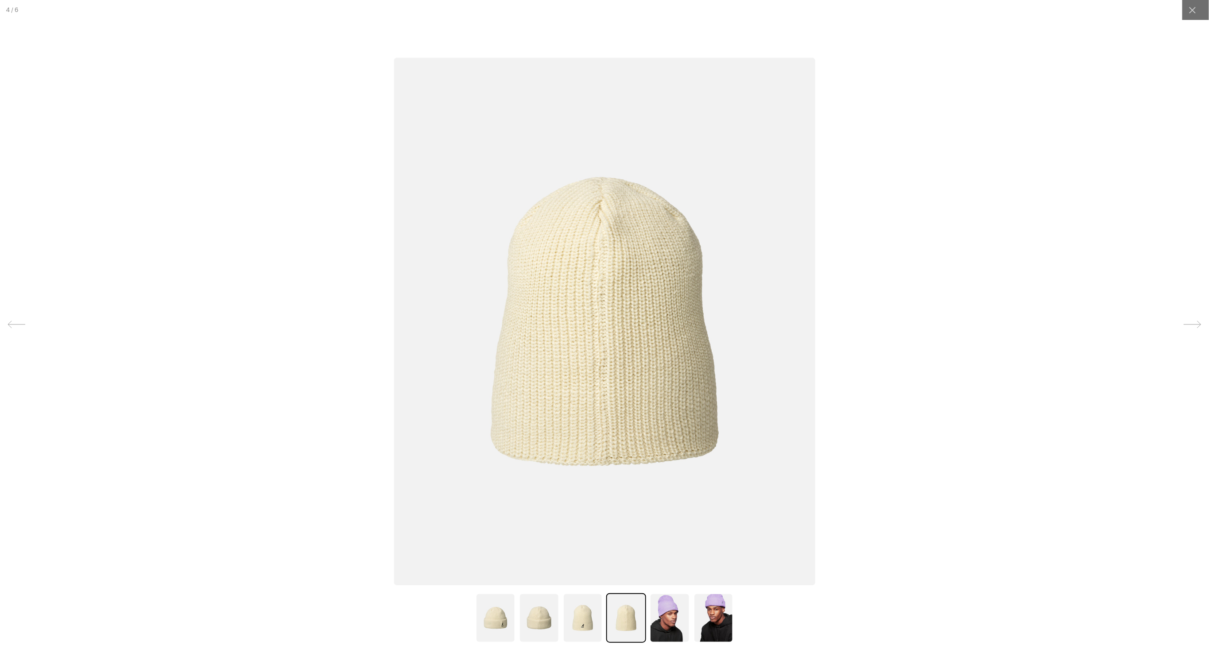
click at [641, 335] on img at bounding box center [604, 322] width 421 height 528
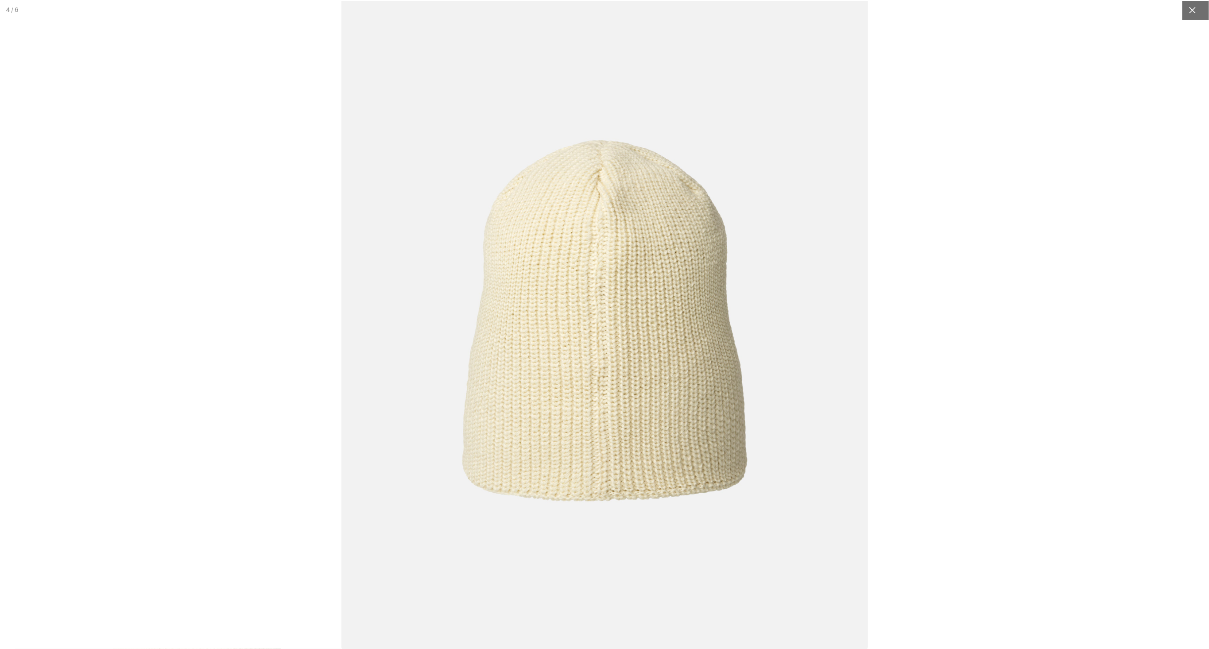
click at [1189, 10] on icon at bounding box center [1193, 10] width 9 height 9
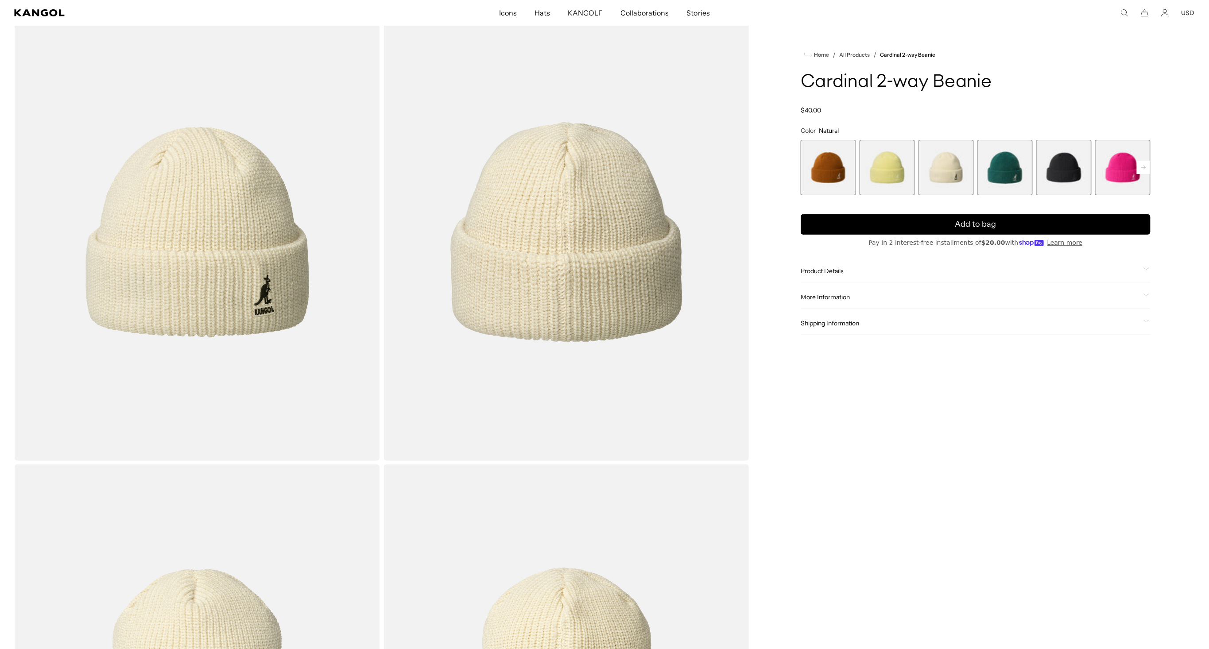
scroll to position [0, 183]
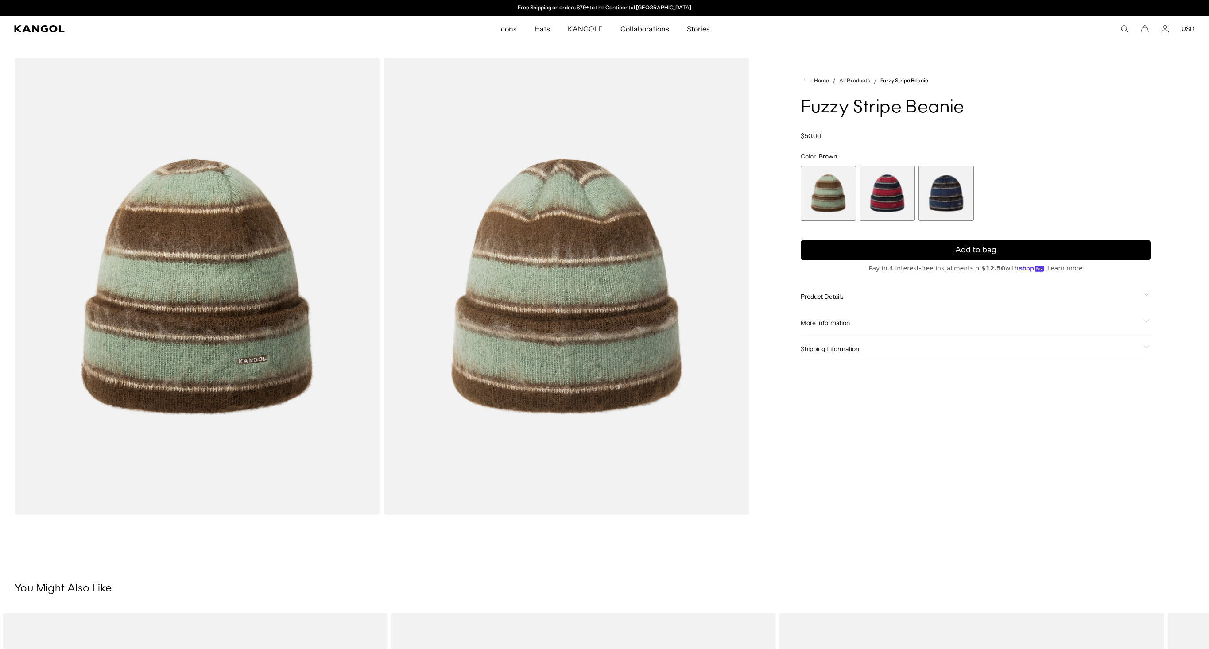
click at [890, 198] on span "2 of 3" at bounding box center [887, 193] width 55 height 55
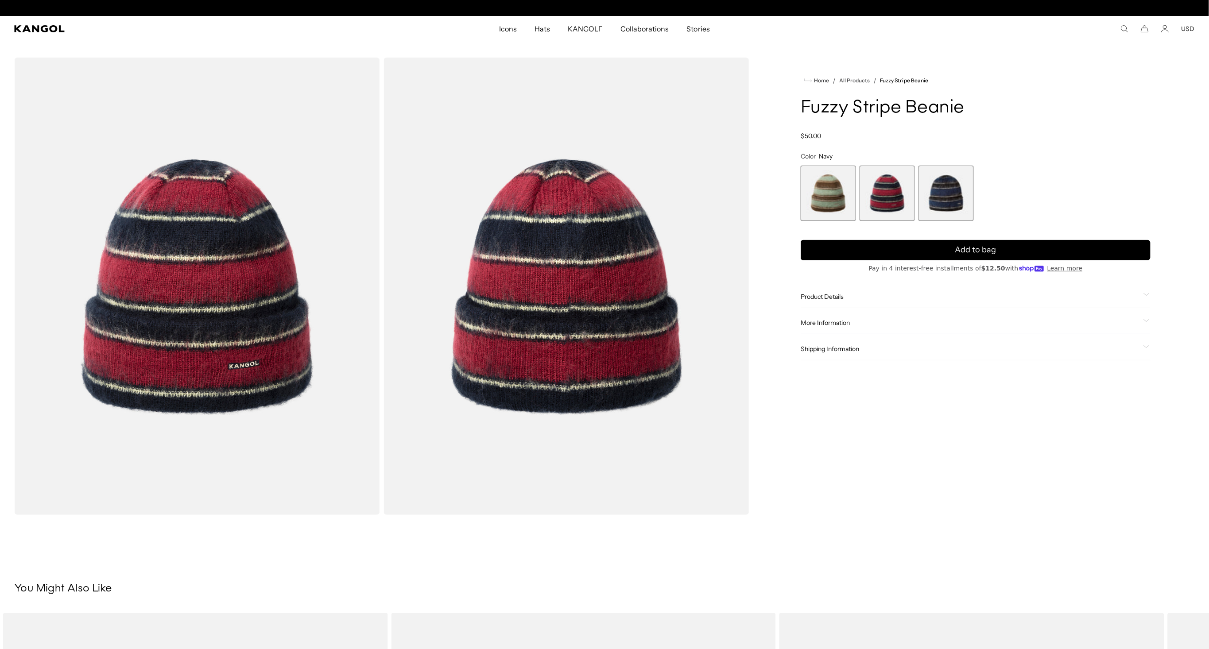
scroll to position [0, 183]
click at [255, 312] on img "Gallery Viewer" at bounding box center [197, 287] width 366 height 458
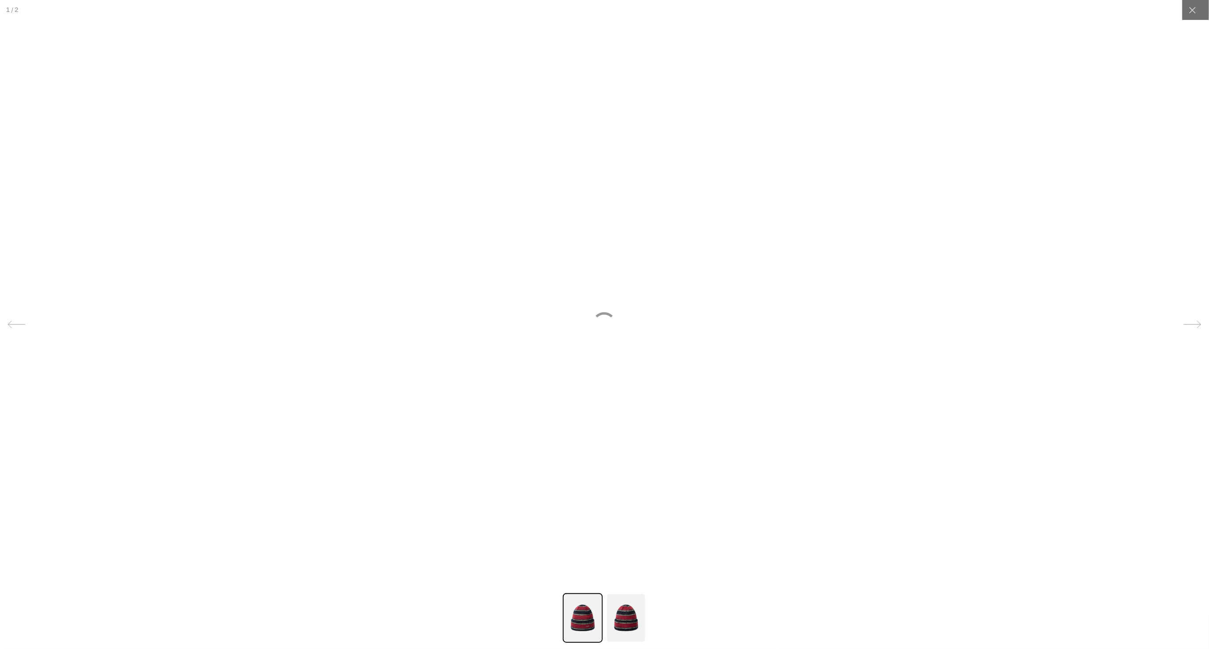
scroll to position [0, 0]
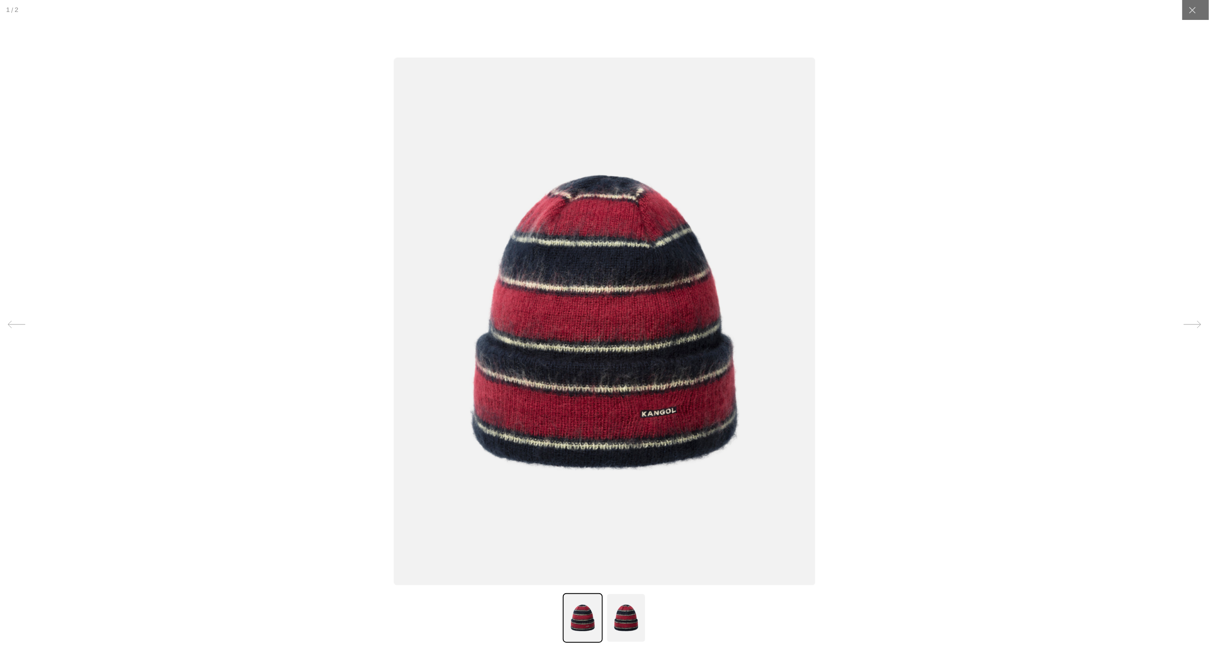
click at [627, 393] on img at bounding box center [604, 322] width 421 height 528
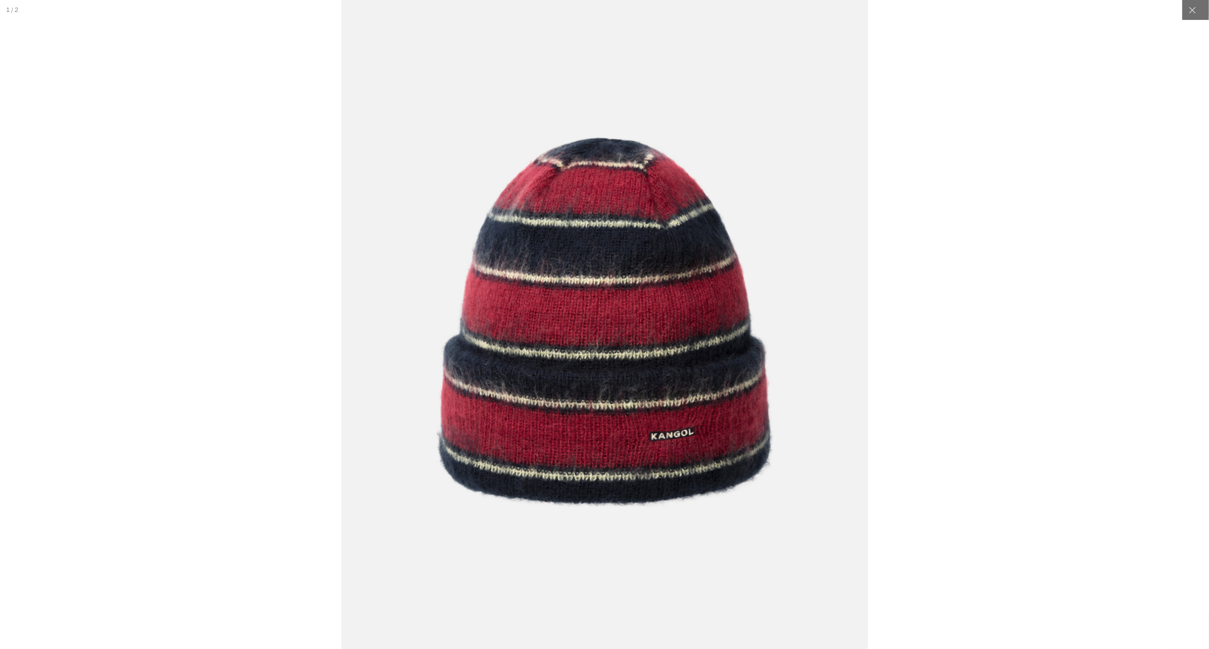
scroll to position [0, 183]
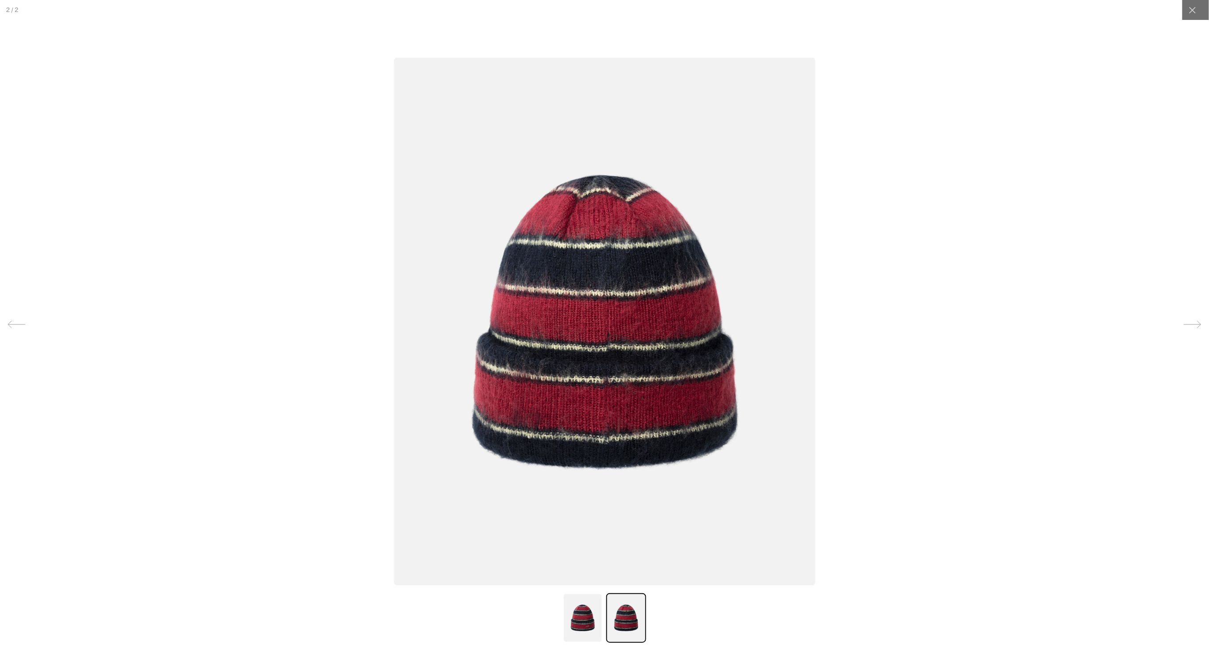
click at [626, 393] on img at bounding box center [604, 322] width 421 height 528
click at [681, 326] on img at bounding box center [604, 322] width 421 height 528
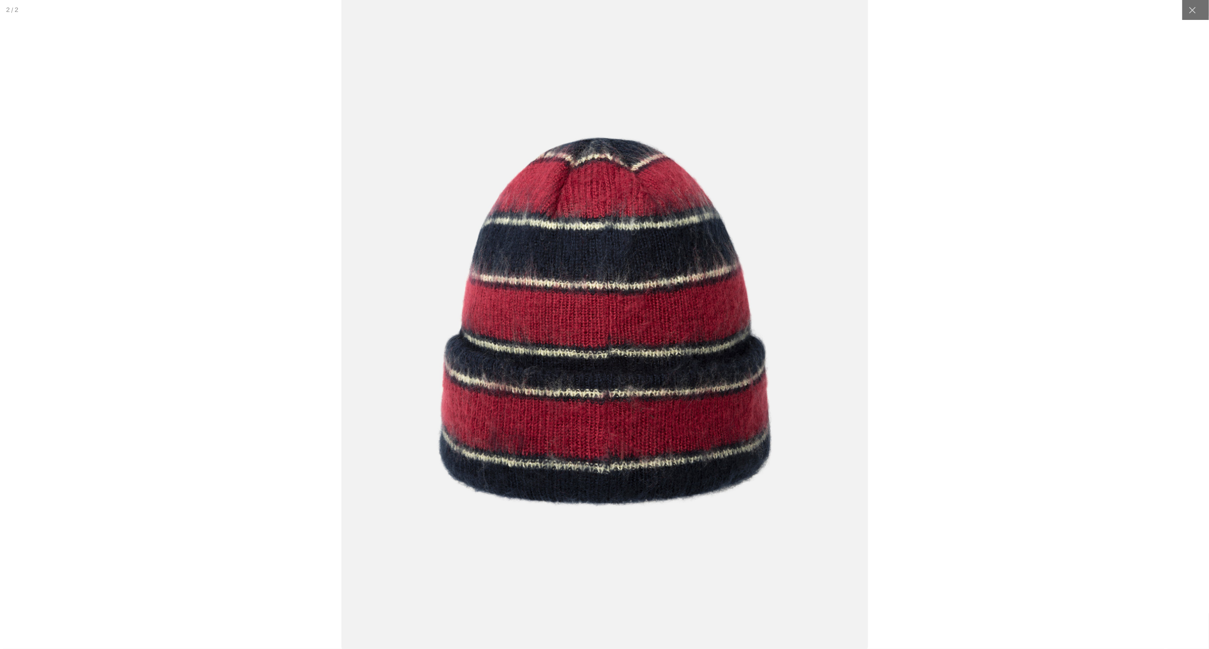
scroll to position [0, 183]
click at [1193, 9] on icon at bounding box center [1193, 10] width 9 height 9
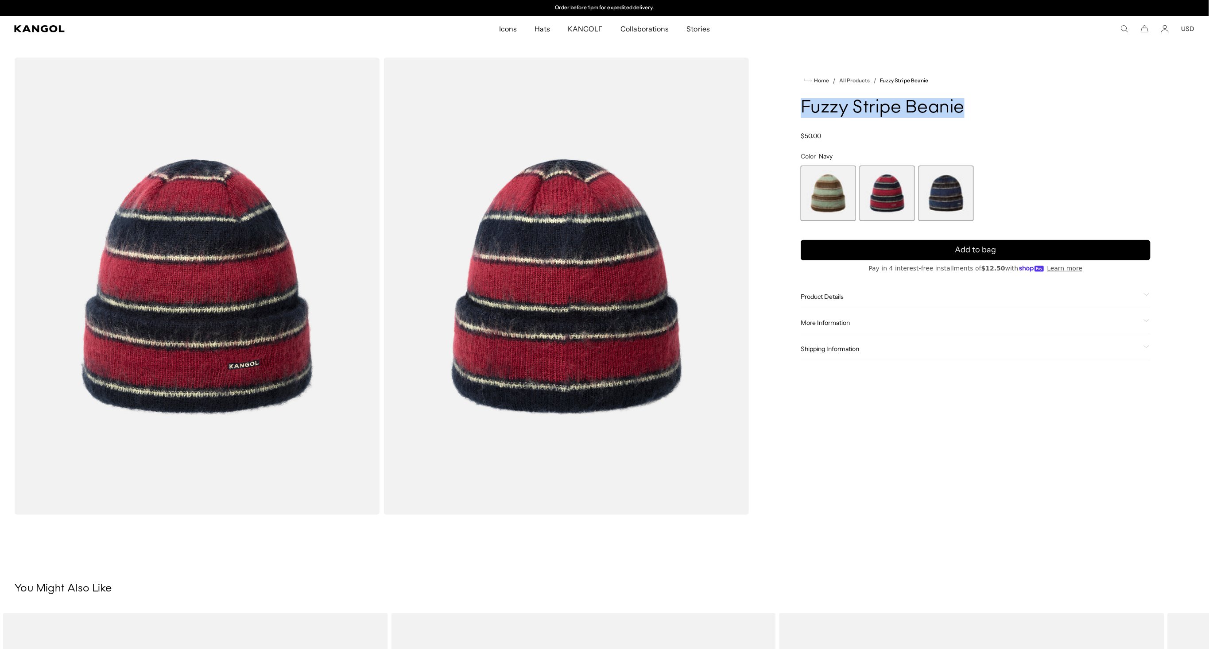
drag, startPoint x: 817, startPoint y: 105, endPoint x: 945, endPoint y: 108, distance: 128.5
click at [963, 107] on h1 "Fuzzy Stripe Beanie" at bounding box center [976, 107] width 350 height 19
copy h1 "Fuzzy Stripe Beanie"
click at [936, 195] on span "3 of 3" at bounding box center [946, 193] width 55 height 55
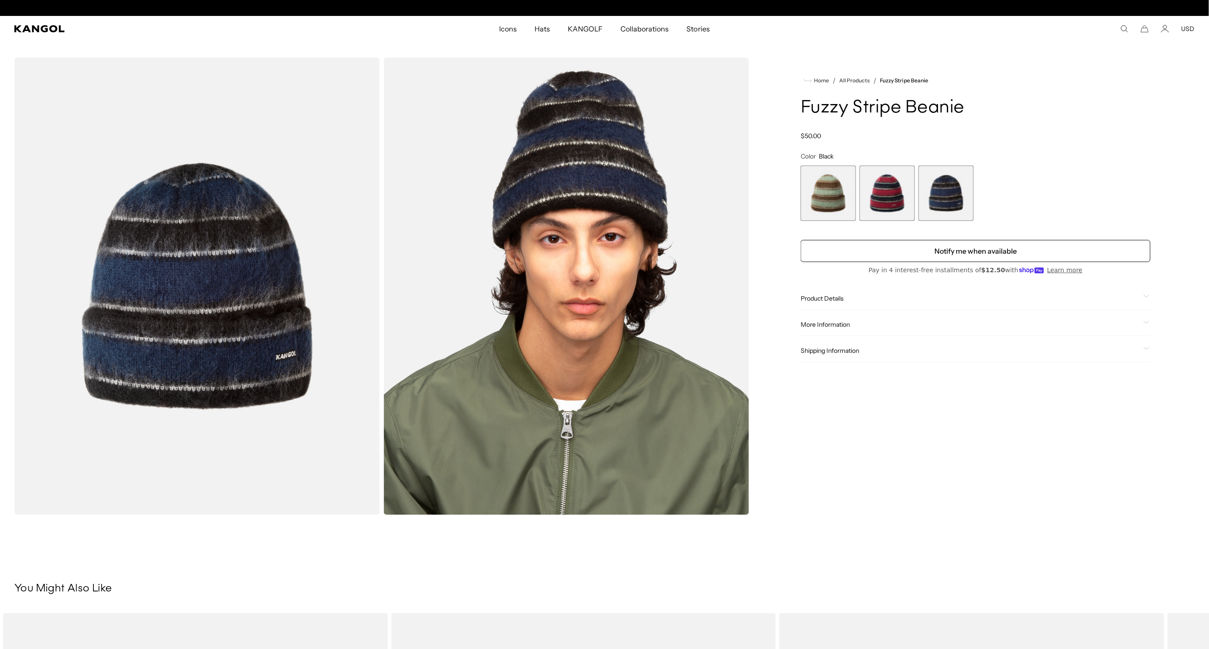
scroll to position [0, 183]
click at [194, 321] on img "Gallery Viewer" at bounding box center [197, 287] width 366 height 458
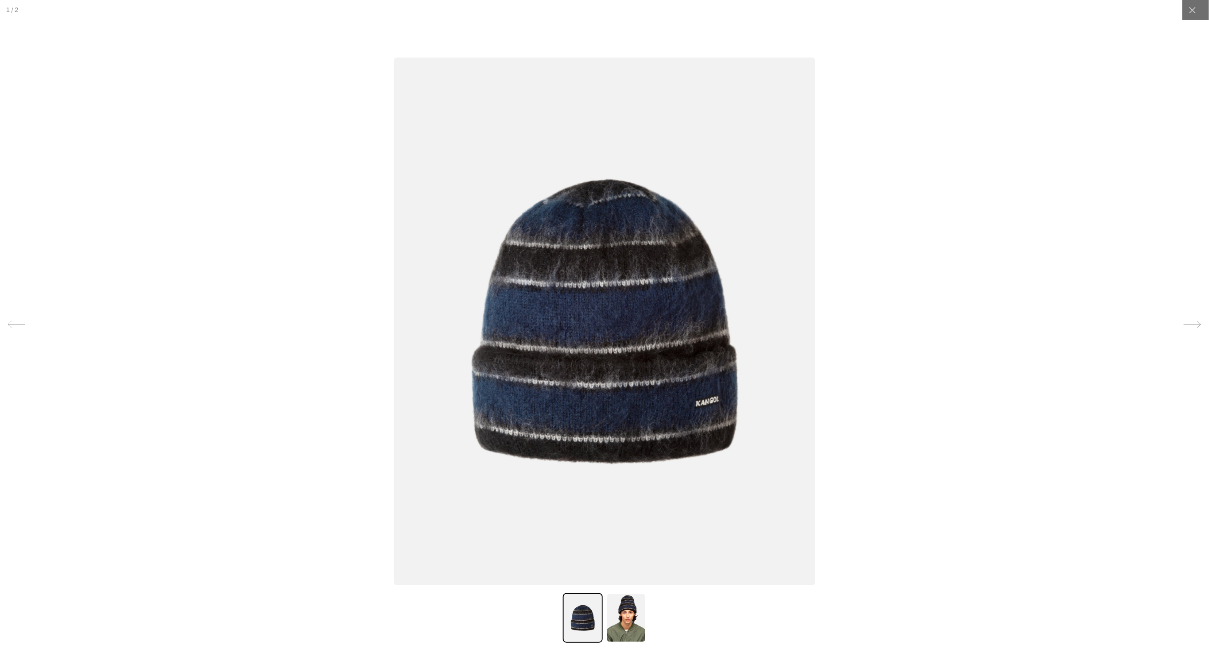
scroll to position [0, 0]
click at [604, 364] on img at bounding box center [604, 322] width 421 height 528
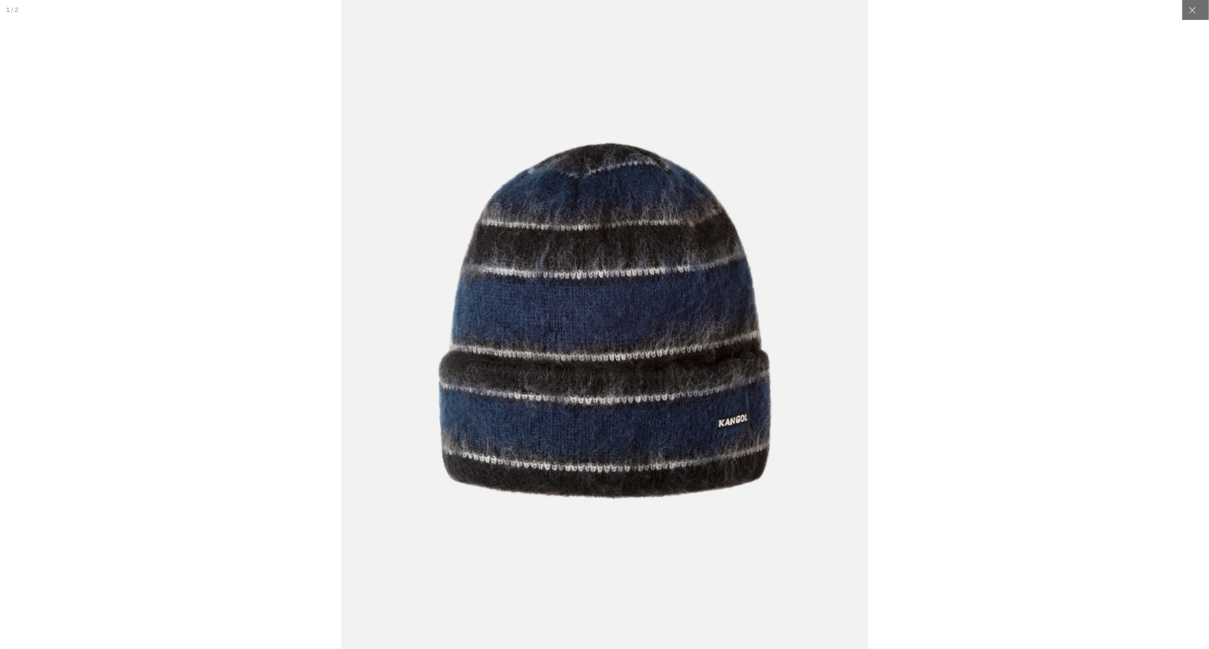
scroll to position [0, 183]
click at [604, 364] on img at bounding box center [604, 321] width 527 height 660
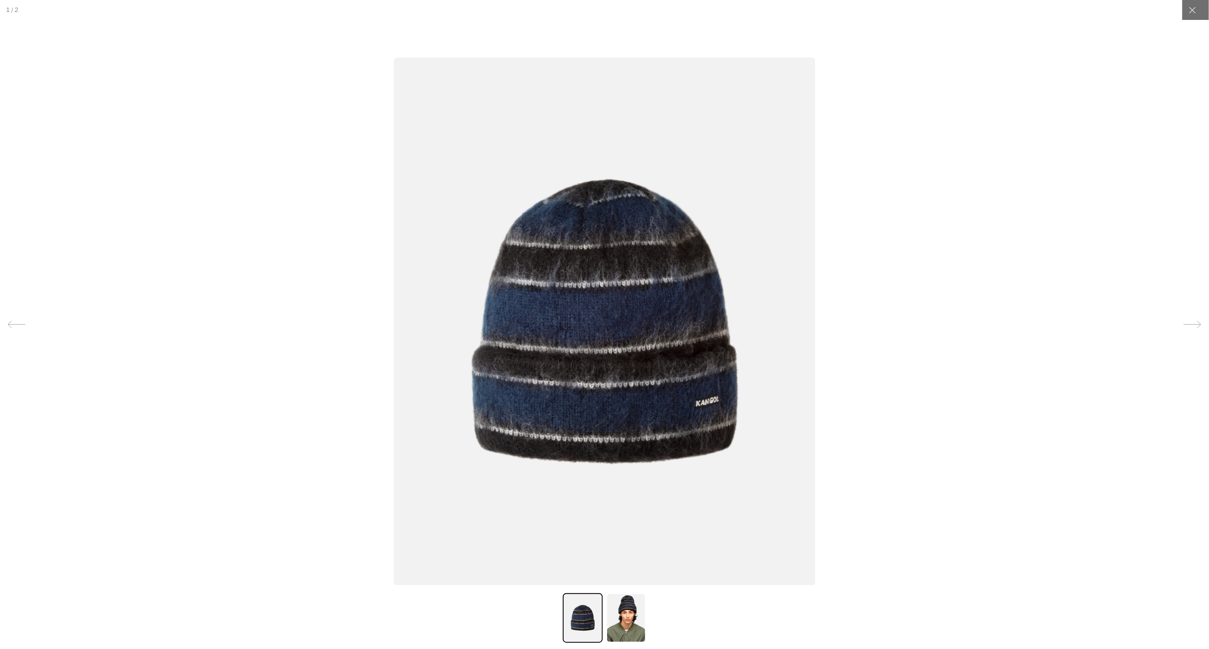
click at [620, 602] on img at bounding box center [626, 619] width 40 height 50
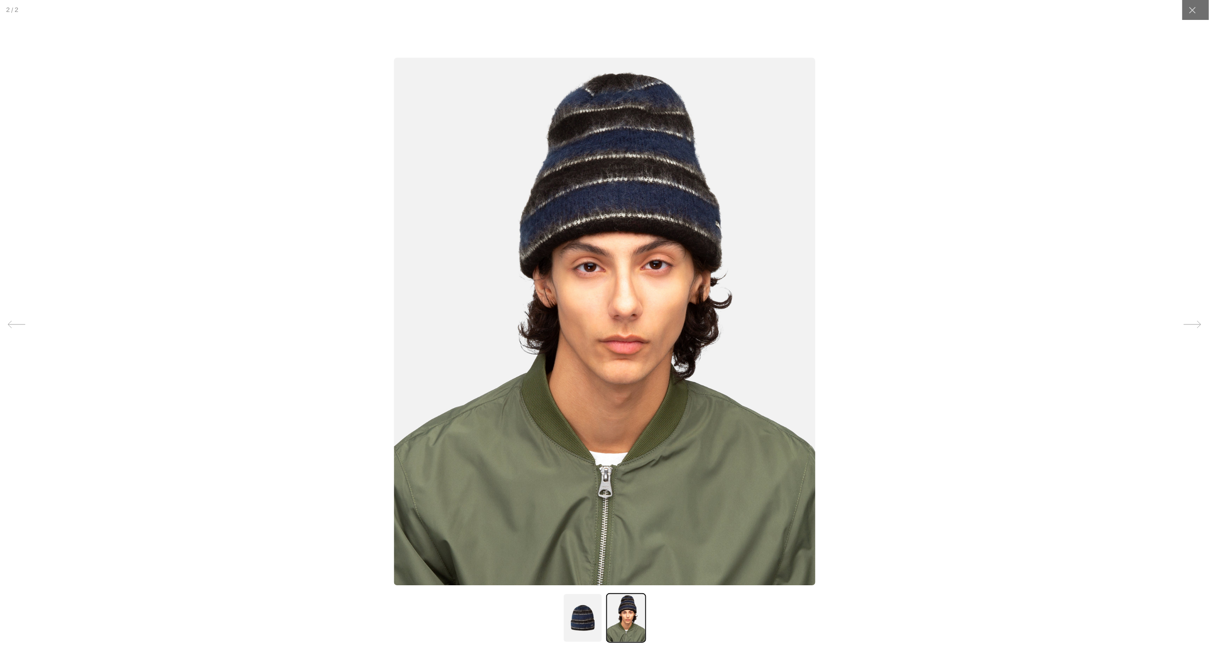
click at [573, 302] on img at bounding box center [604, 322] width 421 height 528
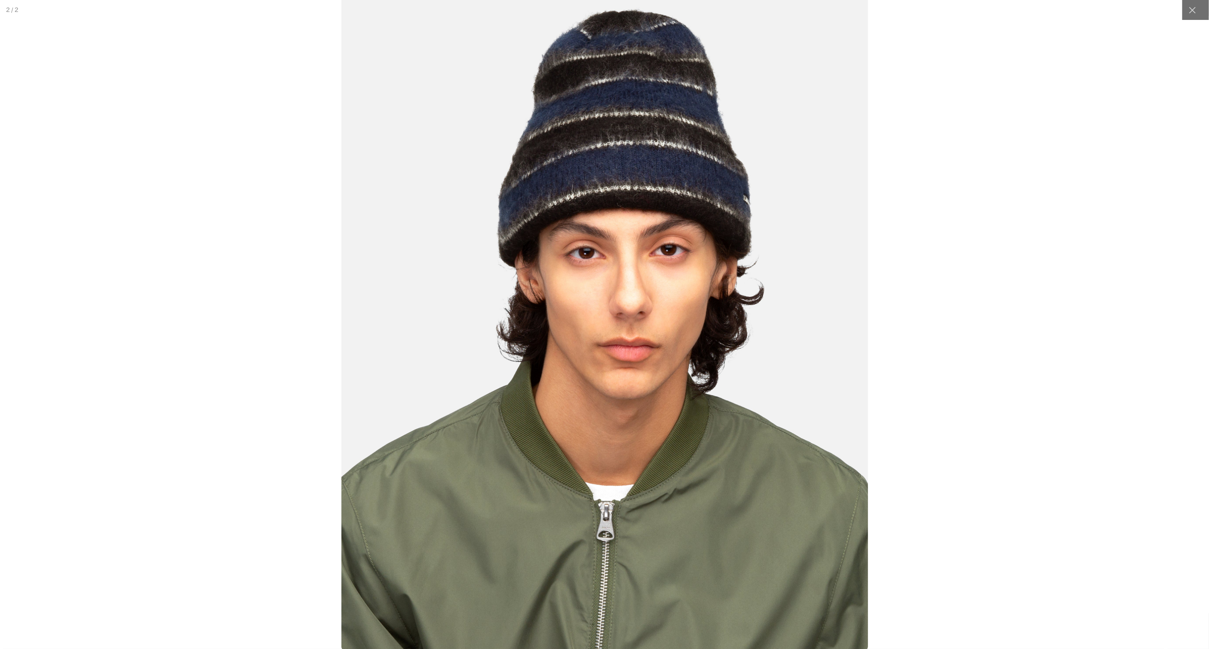
click at [625, 351] on img at bounding box center [604, 321] width 527 height 660
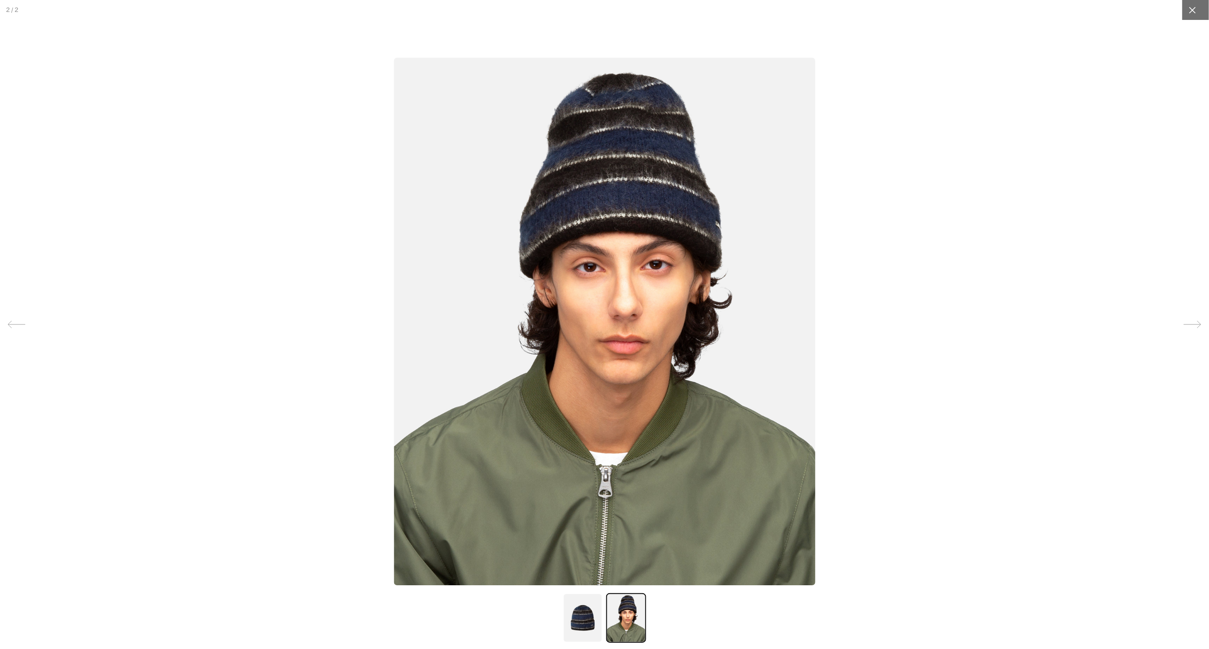
scroll to position [0, 0]
click at [1195, 12] on icon at bounding box center [1193, 10] width 9 height 9
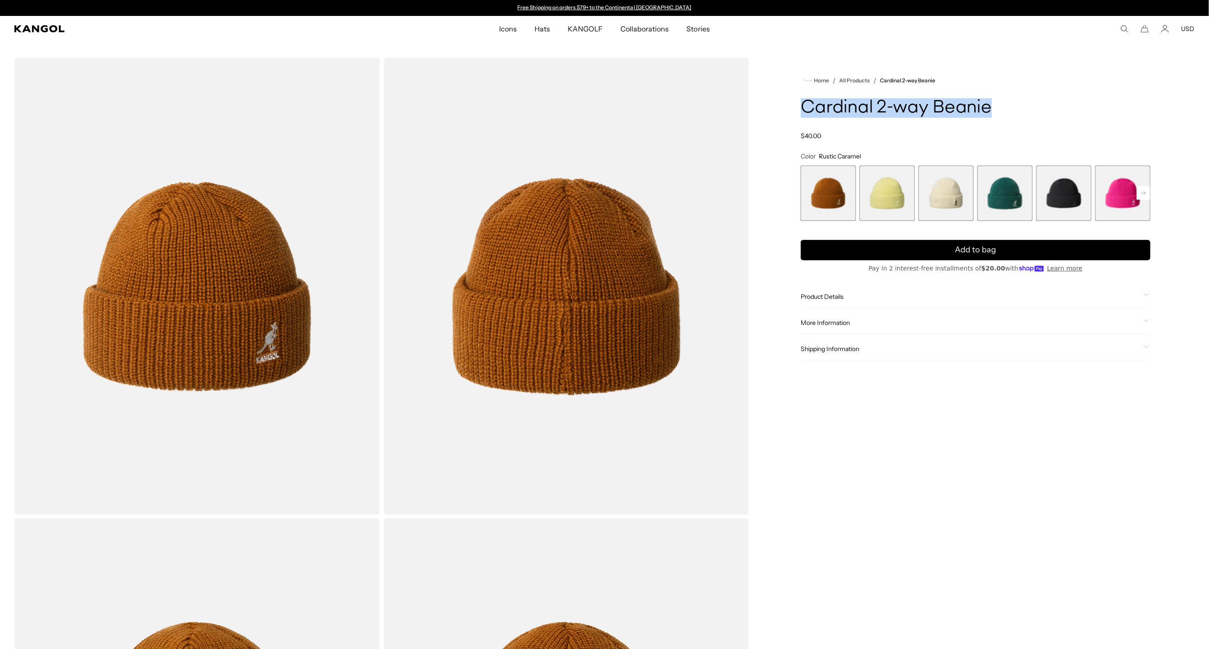
drag, startPoint x: 803, startPoint y: 105, endPoint x: 988, endPoint y: 110, distance: 185.2
click at [988, 110] on h1 "Cardinal 2-way Beanie" at bounding box center [976, 107] width 350 height 19
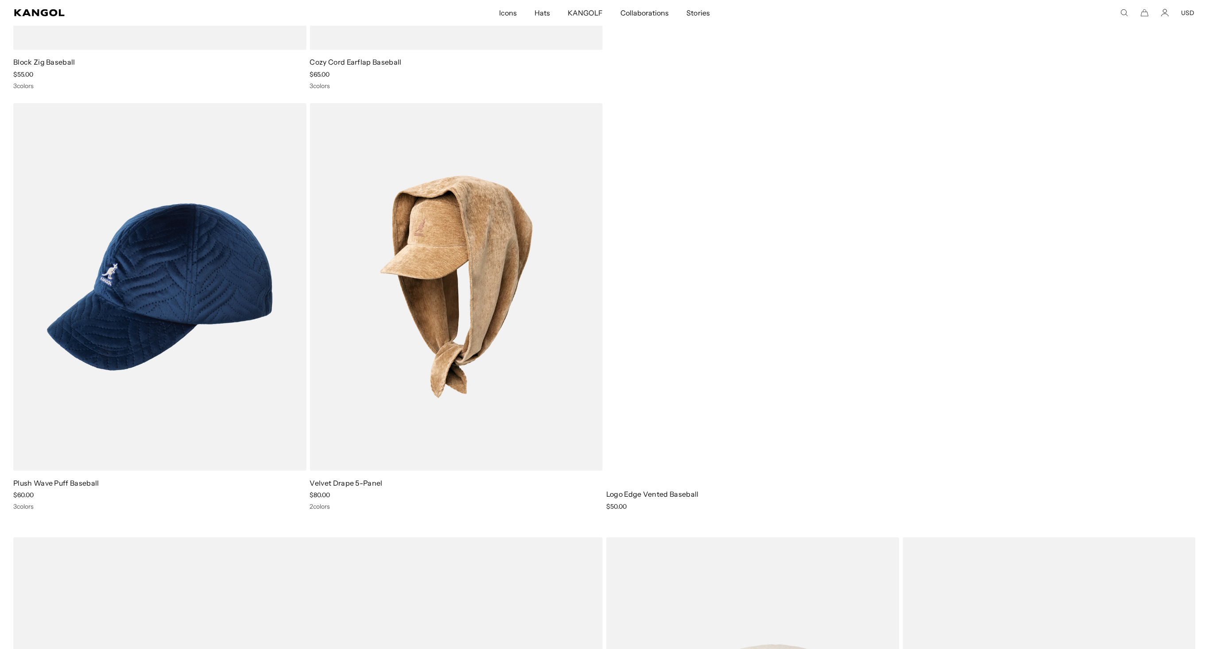
scroll to position [380, 0]
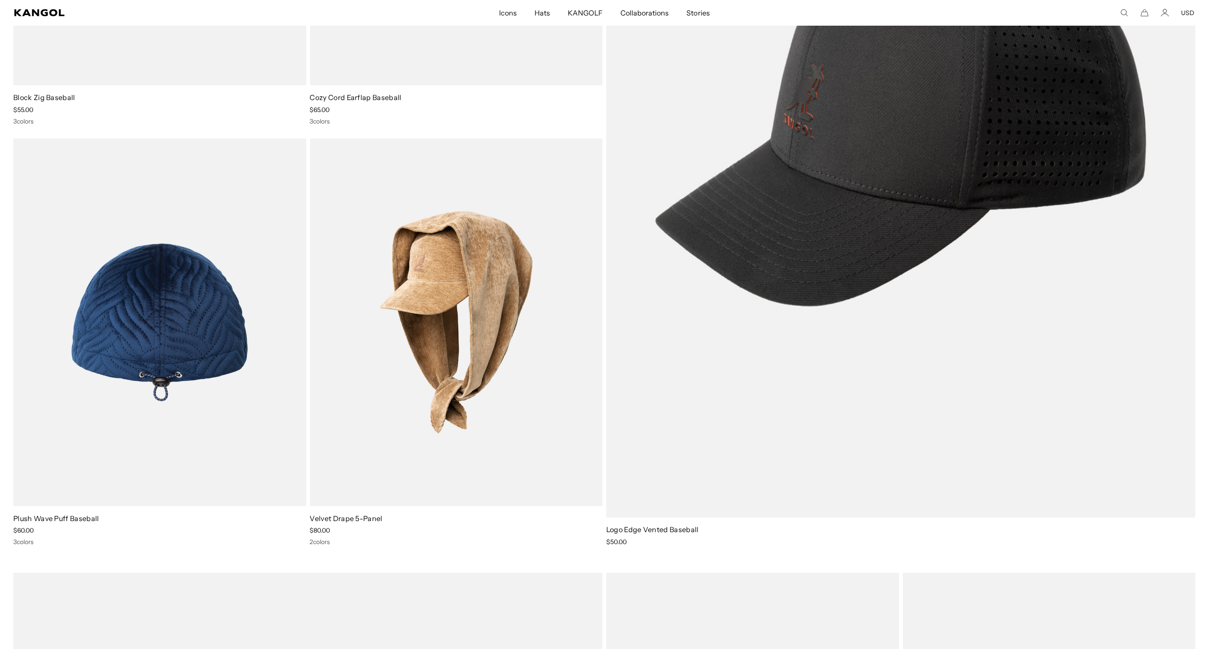
click at [227, 306] on img at bounding box center [159, 323] width 293 height 368
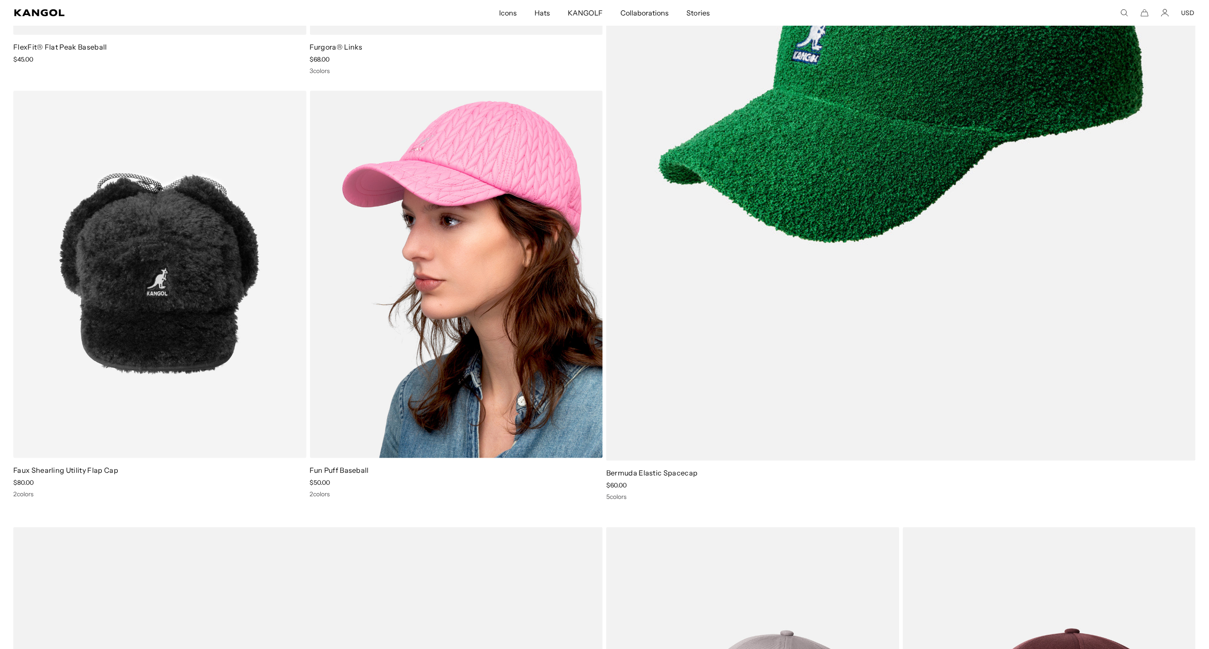
scroll to position [0, 183]
click at [471, 222] on img at bounding box center [456, 275] width 293 height 368
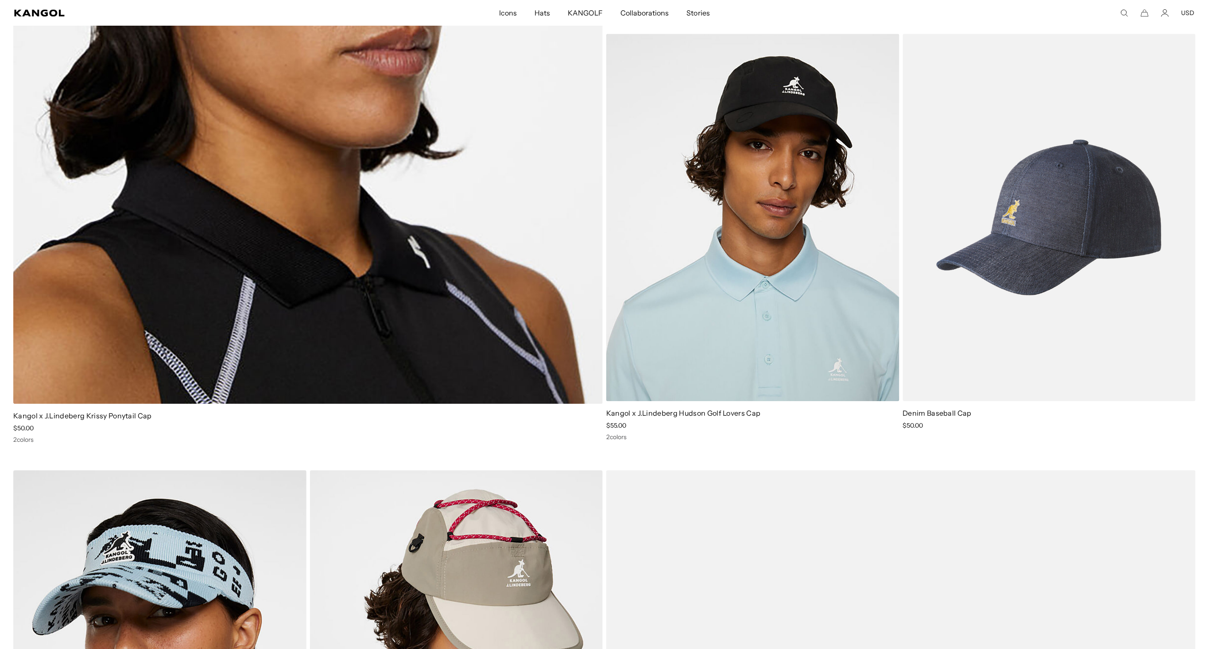
scroll to position [6451, 0]
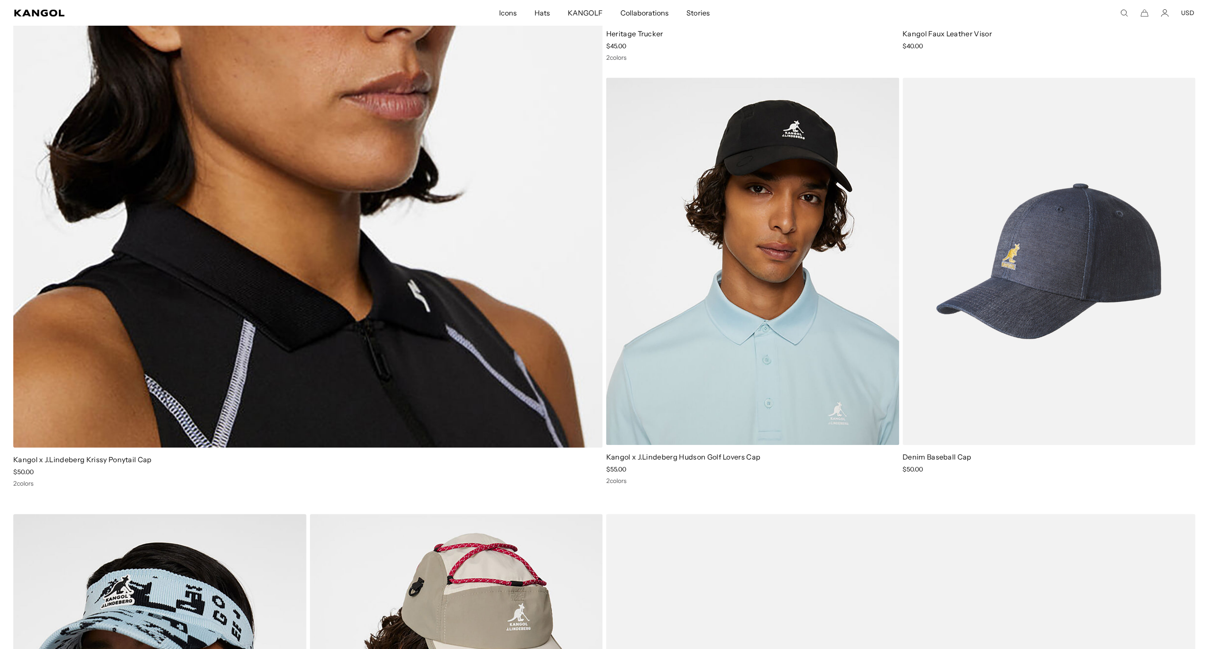
click at [1124, 12] on icon "Search here" at bounding box center [1125, 13] width 8 height 8
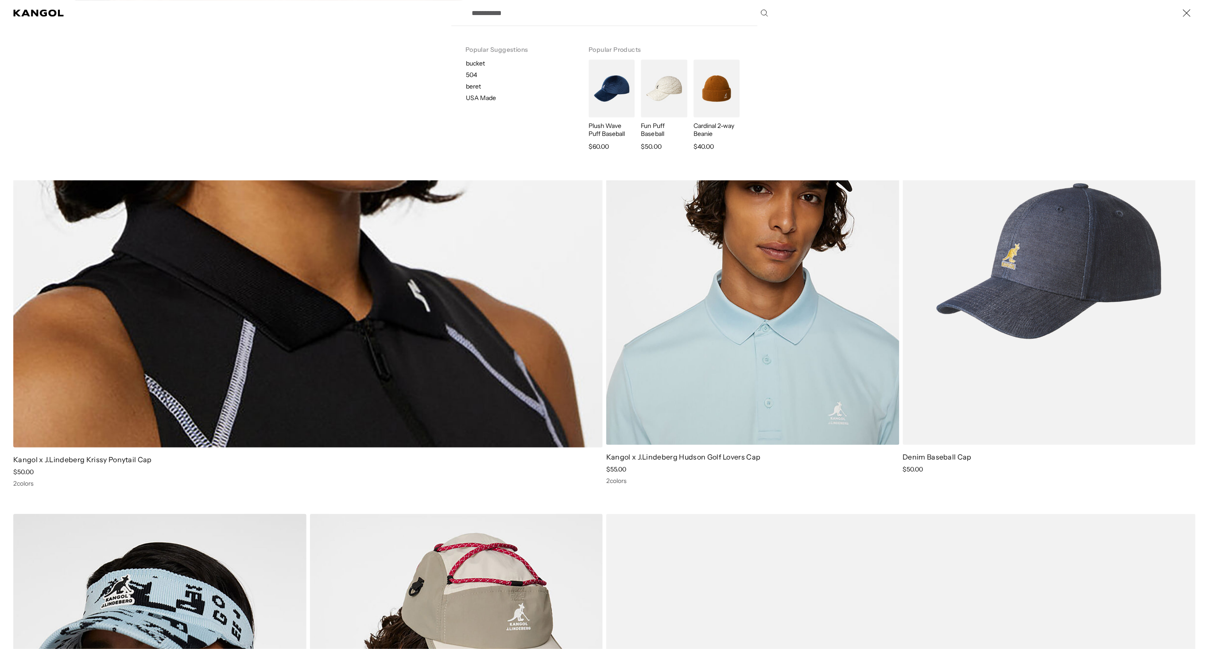
scroll to position [0, 0]
click at [662, 109] on img "Search here" at bounding box center [664, 88] width 46 height 58
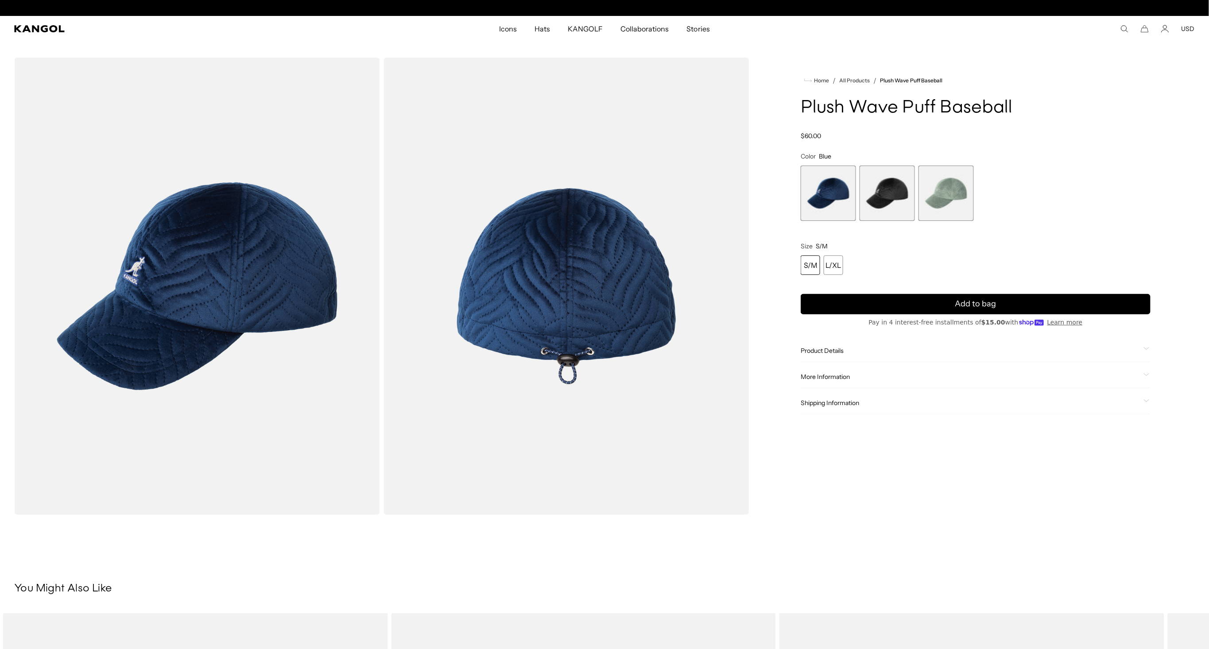
scroll to position [0, 183]
click at [893, 190] on span "2 of 3" at bounding box center [887, 193] width 55 height 55
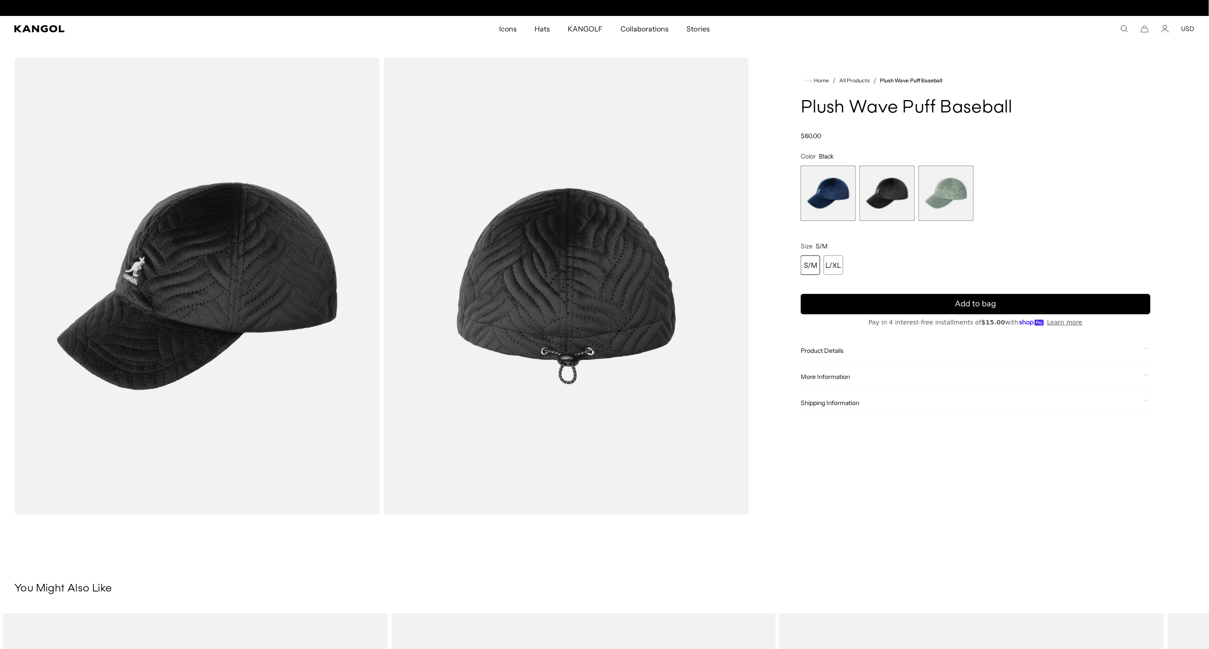
scroll to position [0, 183]
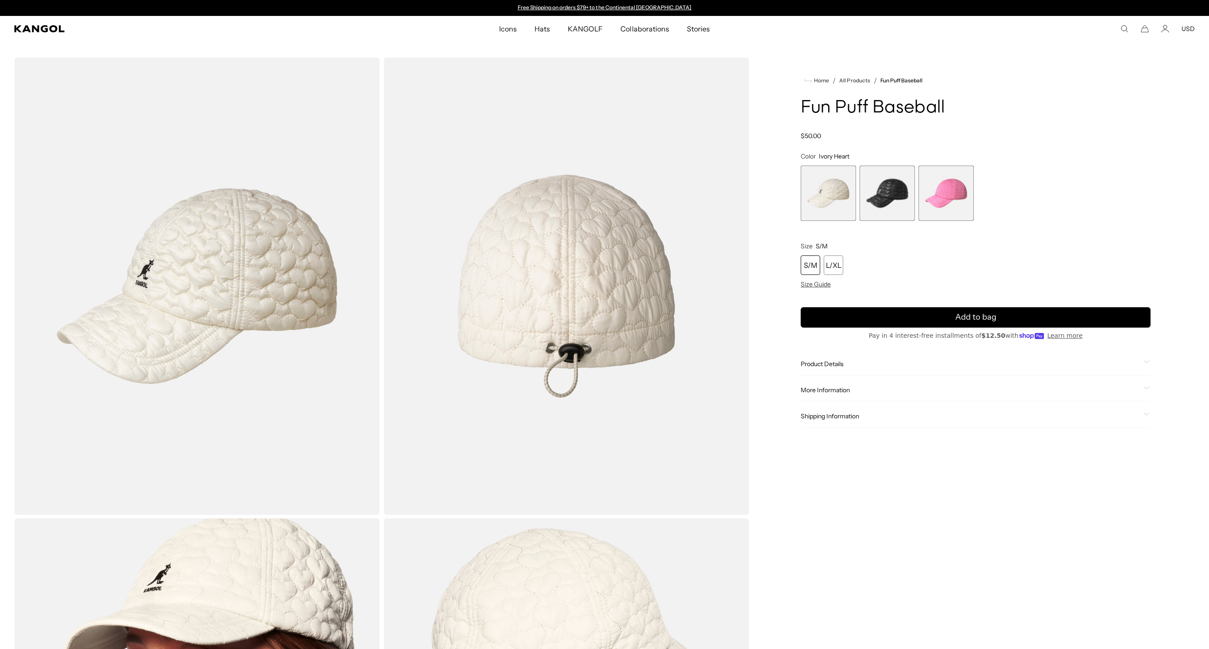
click at [883, 201] on span "2 of 3" at bounding box center [887, 193] width 55 height 55
click at [894, 194] on span "2 of 3" at bounding box center [887, 193] width 55 height 55
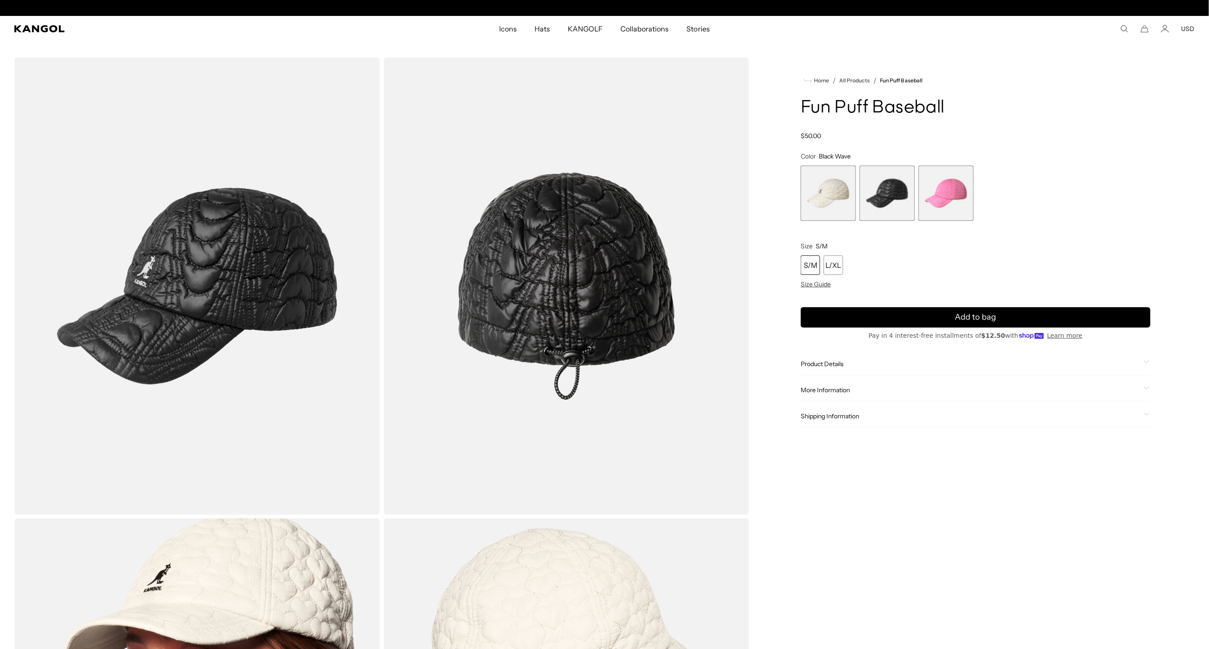
scroll to position [0, 183]
click at [943, 201] on span "3 of 3" at bounding box center [946, 193] width 55 height 55
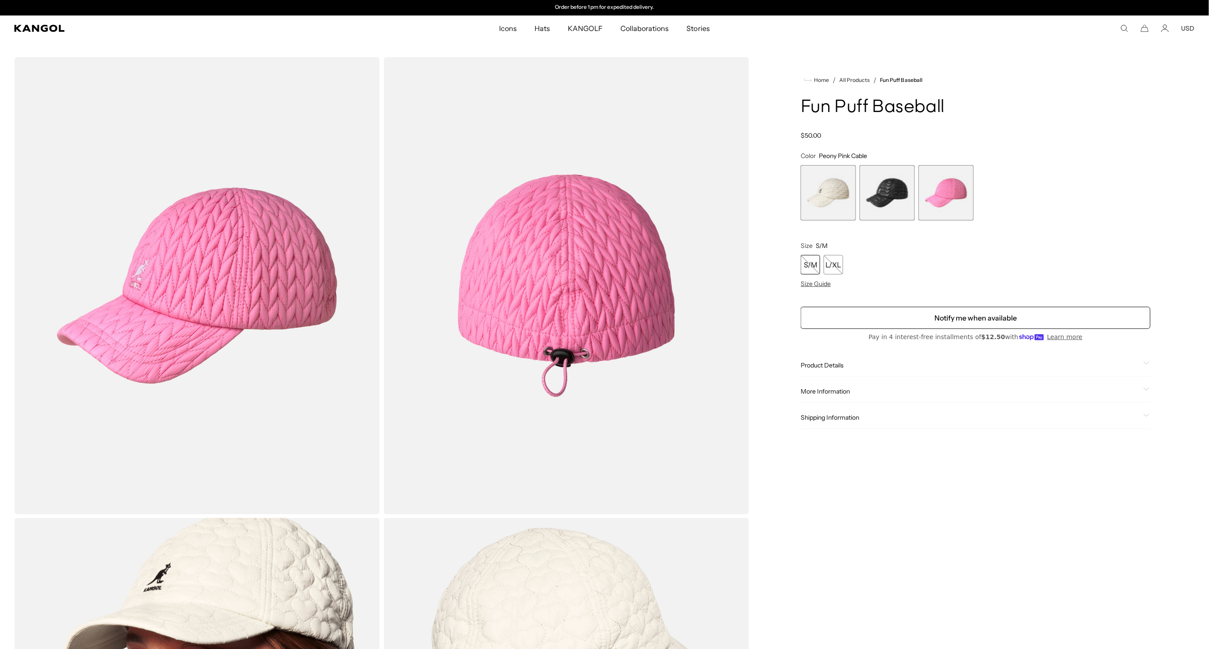
scroll to position [0, 0]
click at [879, 195] on span "2 of 3" at bounding box center [887, 192] width 55 height 55
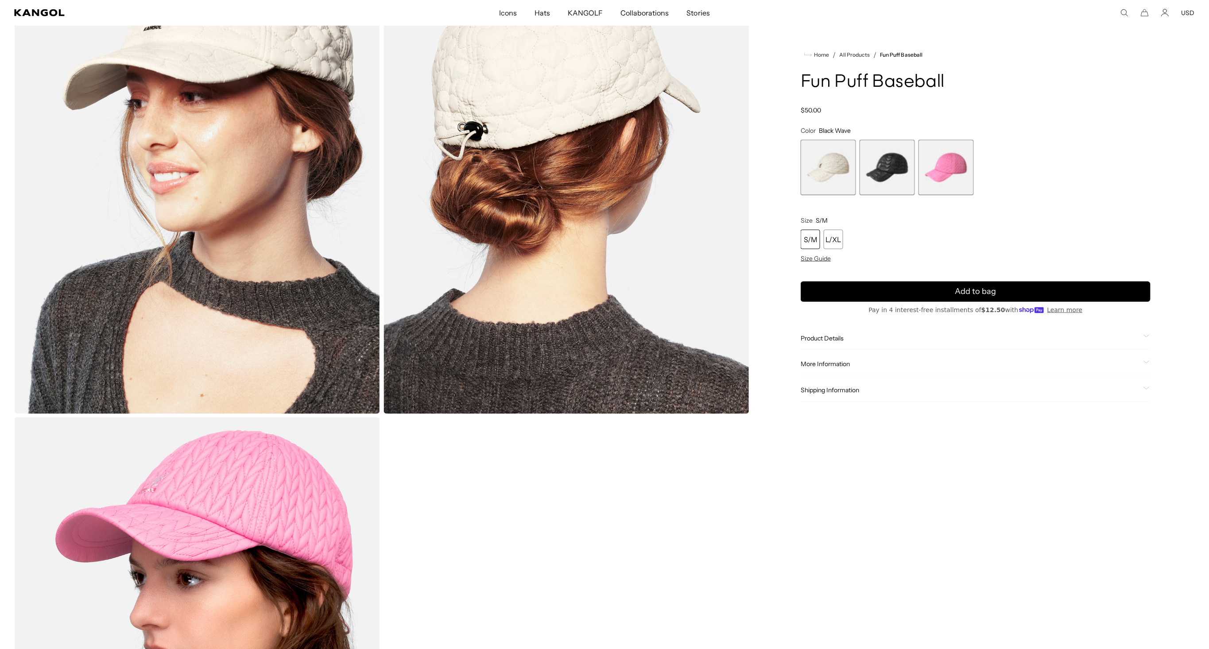
scroll to position [288, 0]
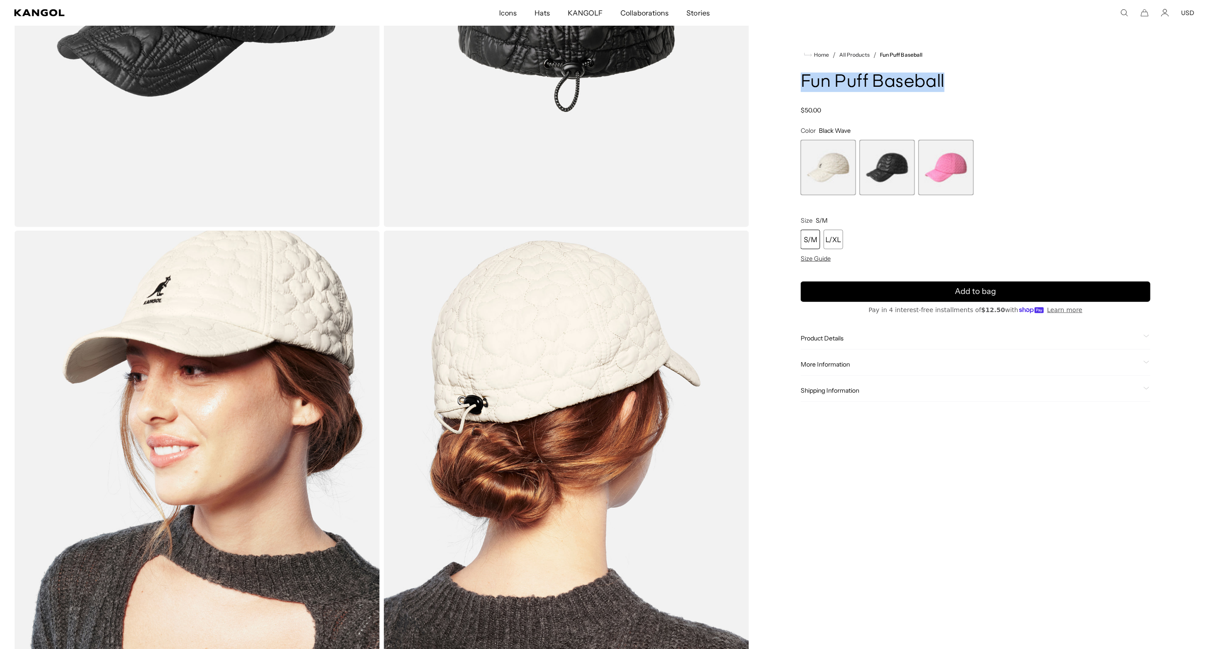
drag, startPoint x: 948, startPoint y: 81, endPoint x: 799, endPoint y: 83, distance: 148.9
click at [799, 83] on div "Home / All Products / Fun Puff Baseball Fun Puff Baseball Regular price $50.00 …" at bounding box center [976, 459] width 439 height 1379
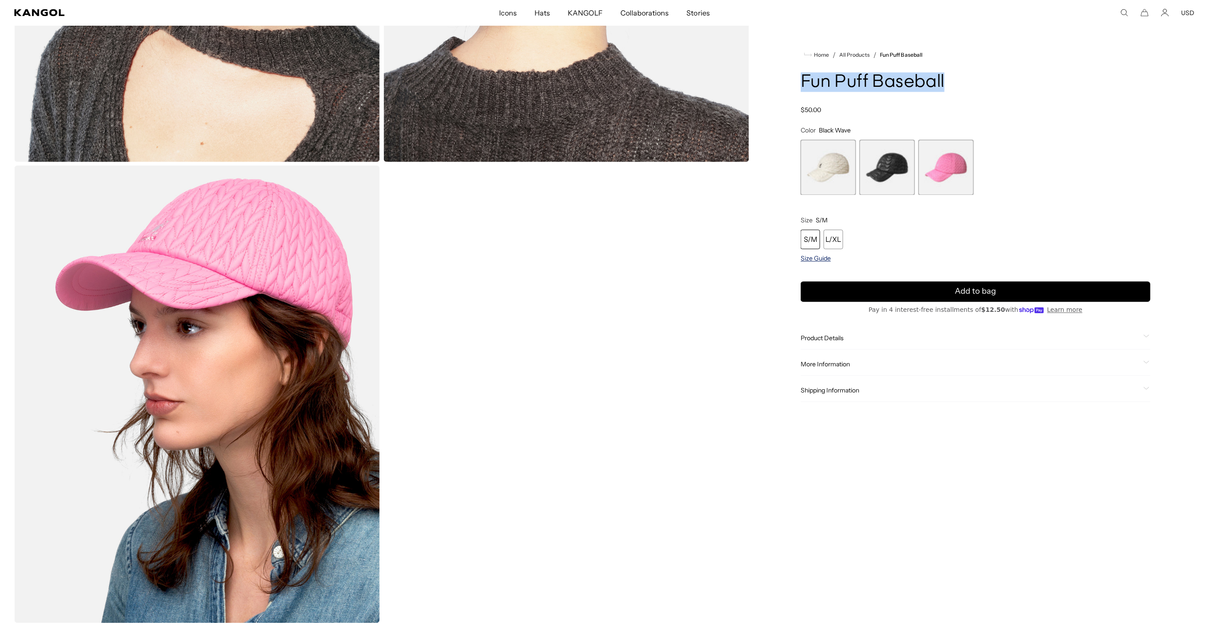
scroll to position [0, 0]
click at [816, 258] on span "Size Guide" at bounding box center [816, 259] width 30 height 8
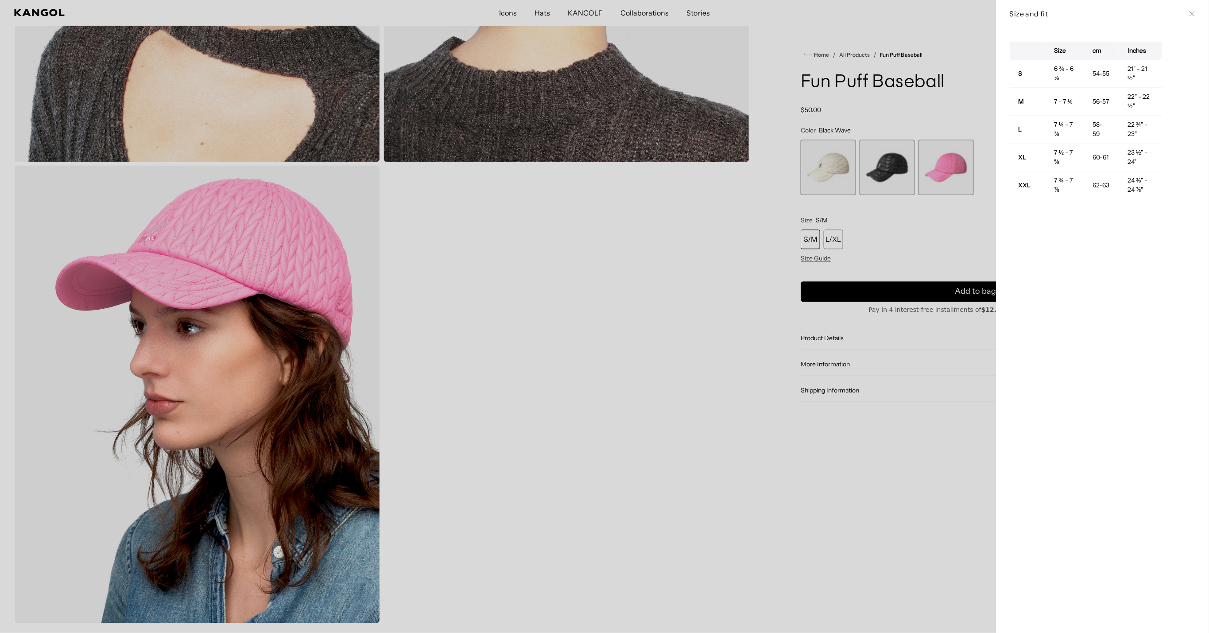
scroll to position [0, 183]
click at [907, 438] on div at bounding box center [604, 316] width 1209 height 633
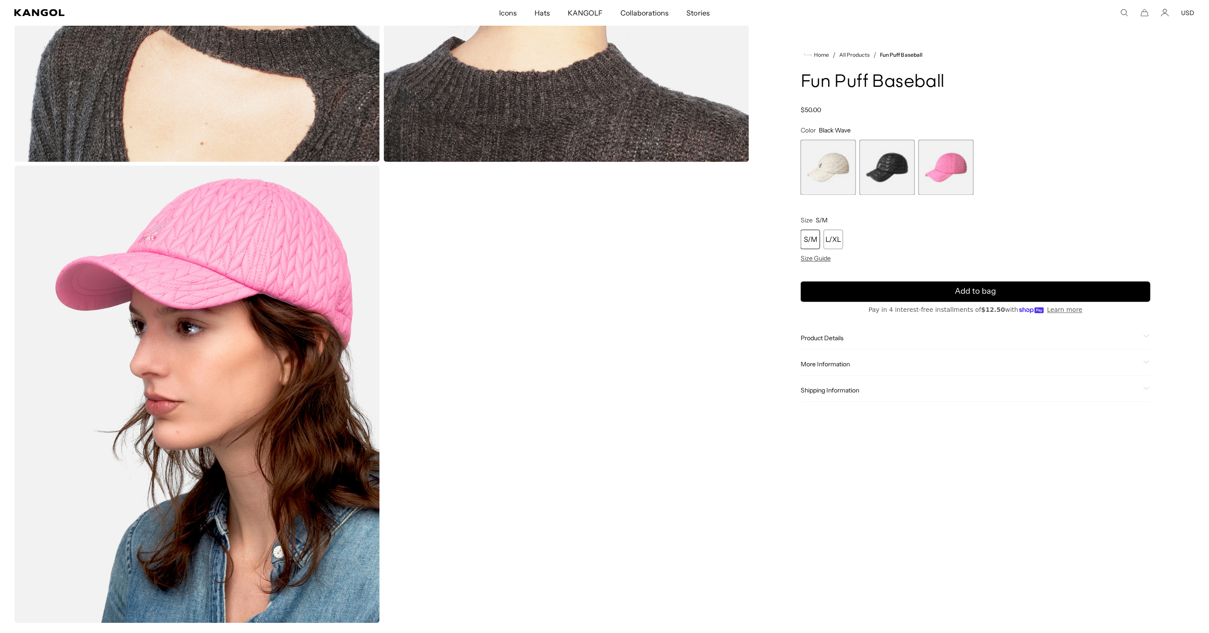
scroll to position [0, 0]
click at [1145, 335] on icon at bounding box center [1146, 336] width 5 height 2
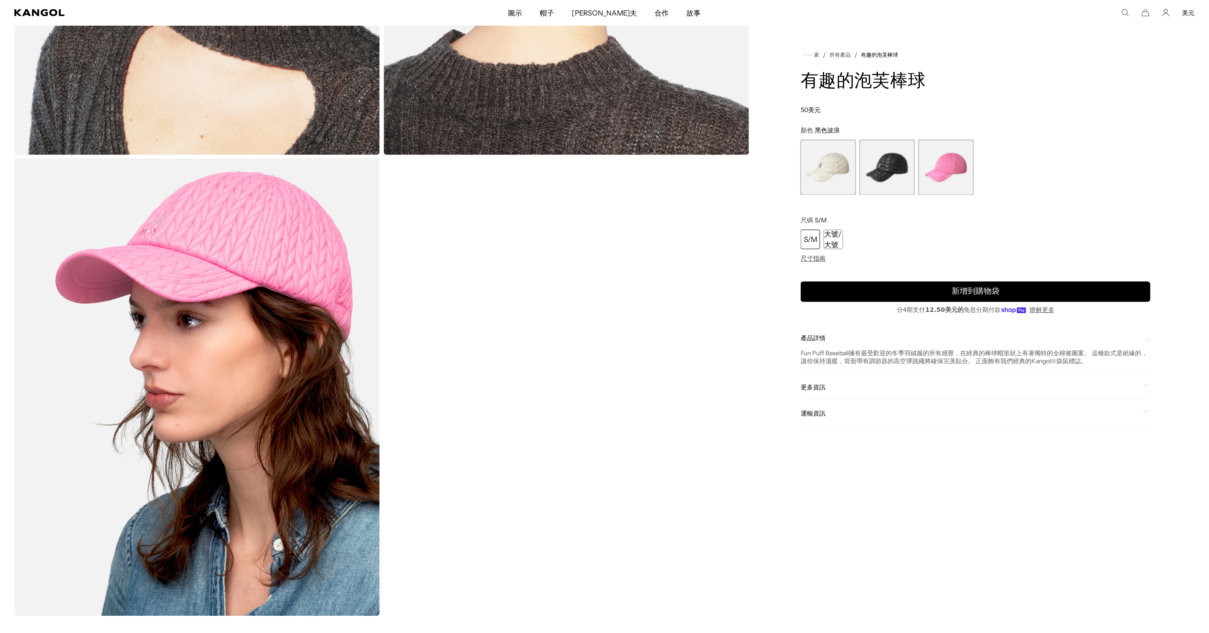
scroll to position [0, 157]
click at [1148, 379] on div "更多資訊 Style ID K5426 Shape Baseball Cap Fabrication Polyester Brim 2 1/2" USA Ma…" at bounding box center [976, 388] width 350 height 23
drag, startPoint x: 1089, startPoint y: 359, endPoint x: 799, endPoint y: 354, distance: 289.8
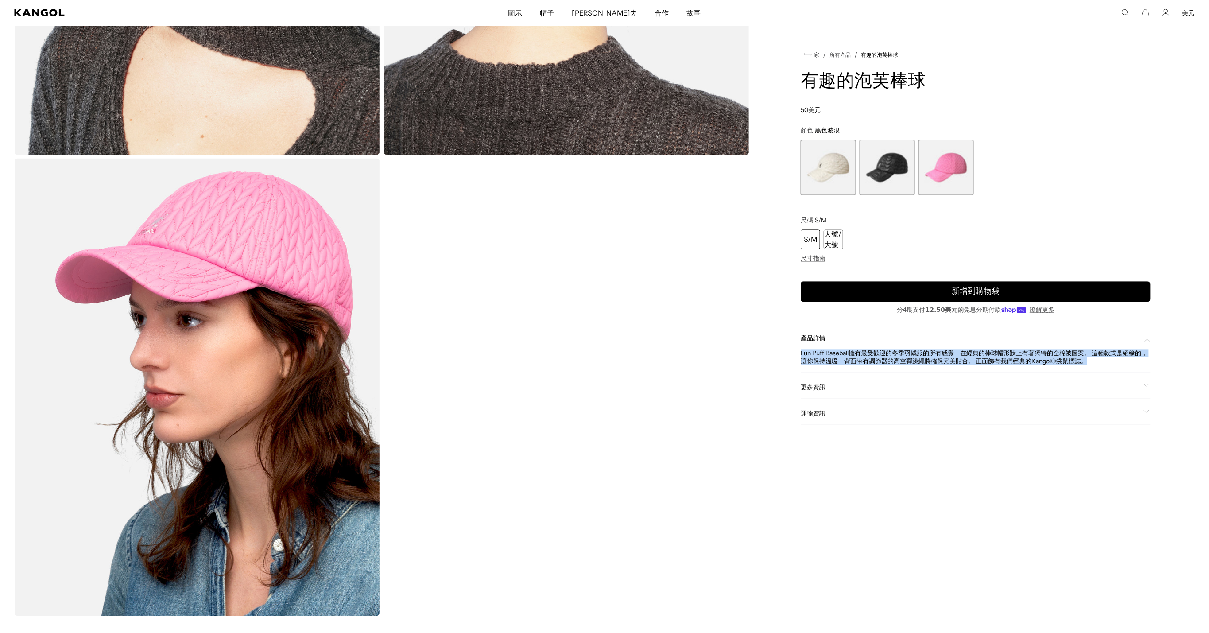
click at [1141, 384] on div "更多資訊" at bounding box center [976, 388] width 350 height 8
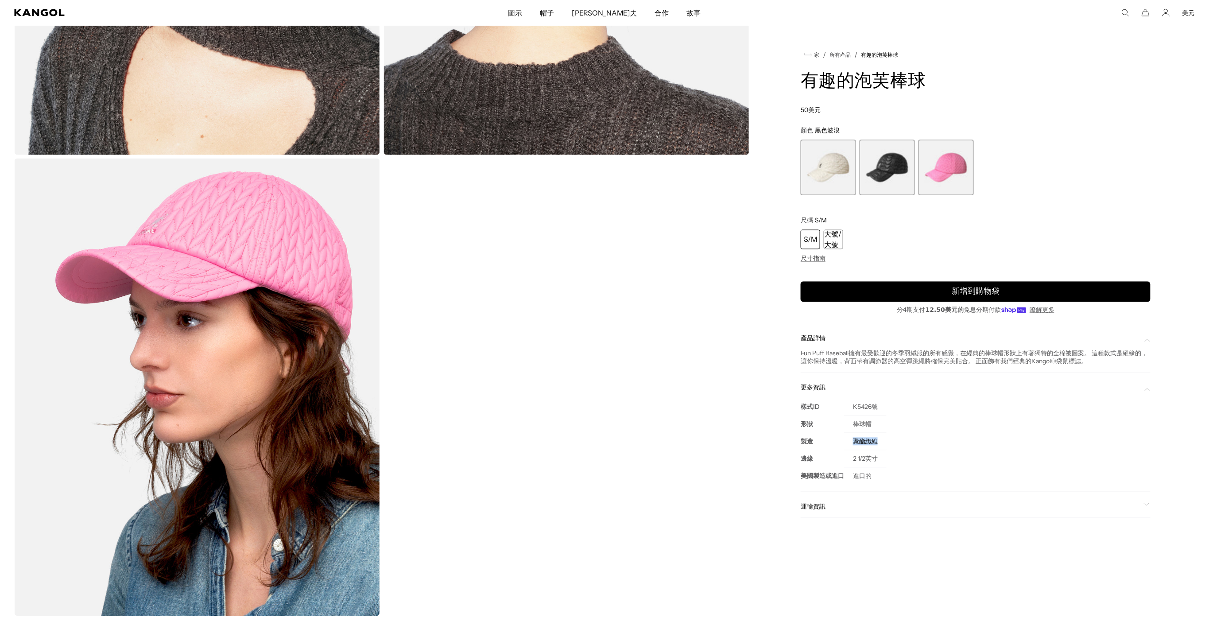
drag, startPoint x: 880, startPoint y: 439, endPoint x: 863, endPoint y: 438, distance: 16.8
click at [848, 439] on td "聚酯纖維" at bounding box center [865, 441] width 43 height 17
copy td "聚酯纖維"
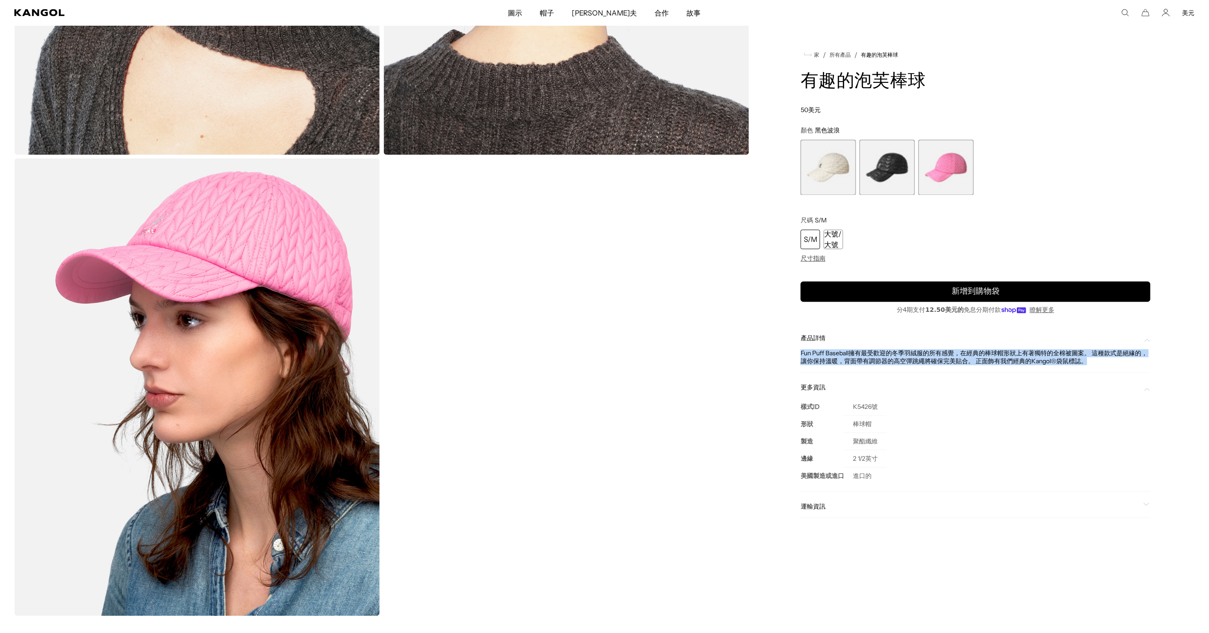
drag, startPoint x: 1090, startPoint y: 361, endPoint x: 791, endPoint y: 347, distance: 299.3
copy div "Fun Puff Baseball擁有最受歡迎的冬季羽絨服的所有感覺，在經典的棒球帽形狀上有著獨特的全棉被圖案。 這種款式是絕緣的，讓你保持溫暖，背面帶有調節…"
